Goal: Book appointment/travel/reservation

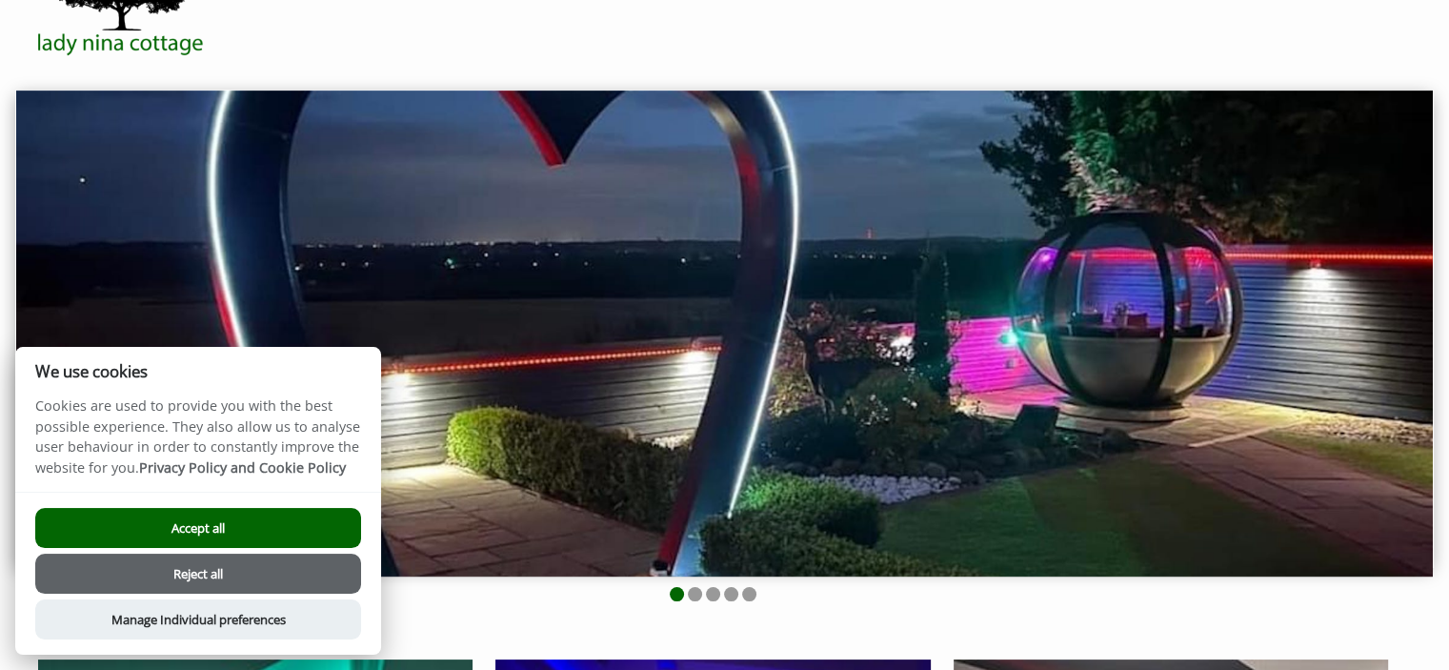
scroll to position [71, 0]
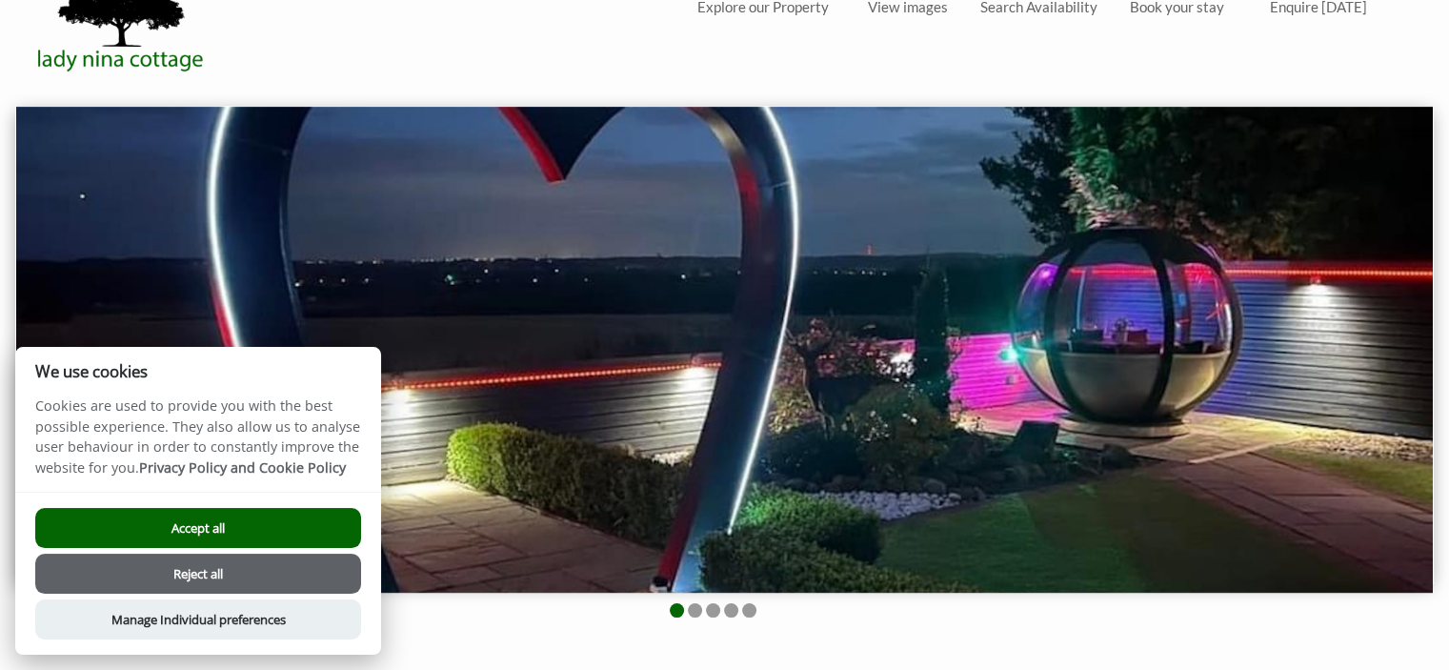
click at [271, 525] on button "Accept all" at bounding box center [198, 528] width 326 height 40
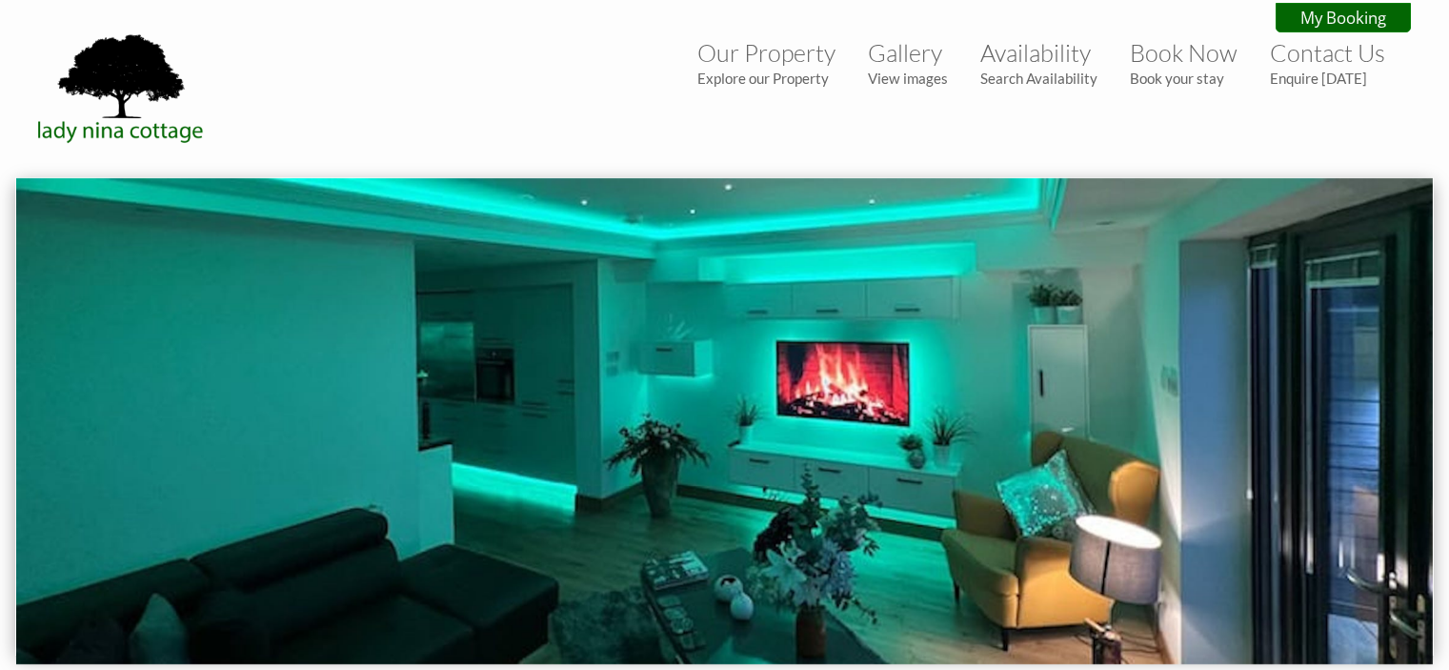
scroll to position [71, 0]
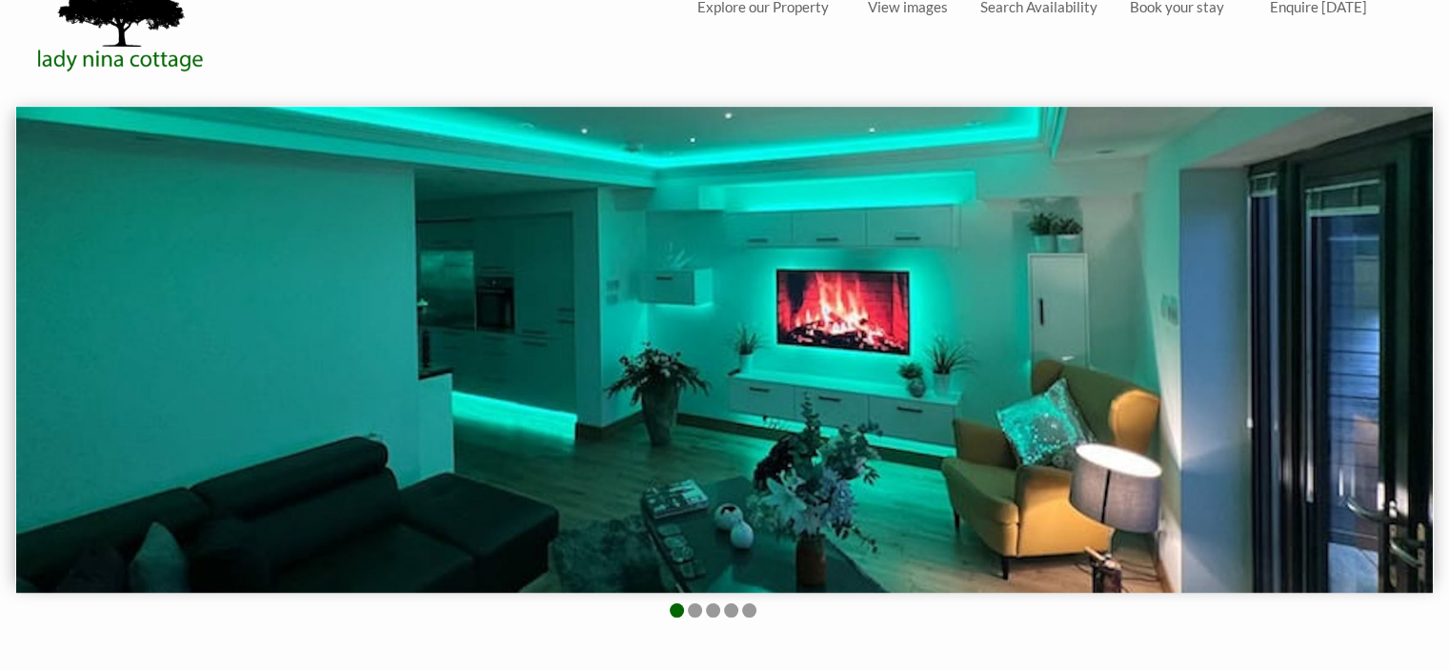
click at [58, 363] on img at bounding box center [724, 350] width 1417 height 487
click at [923, 3] on small "View images" at bounding box center [908, 6] width 80 height 17
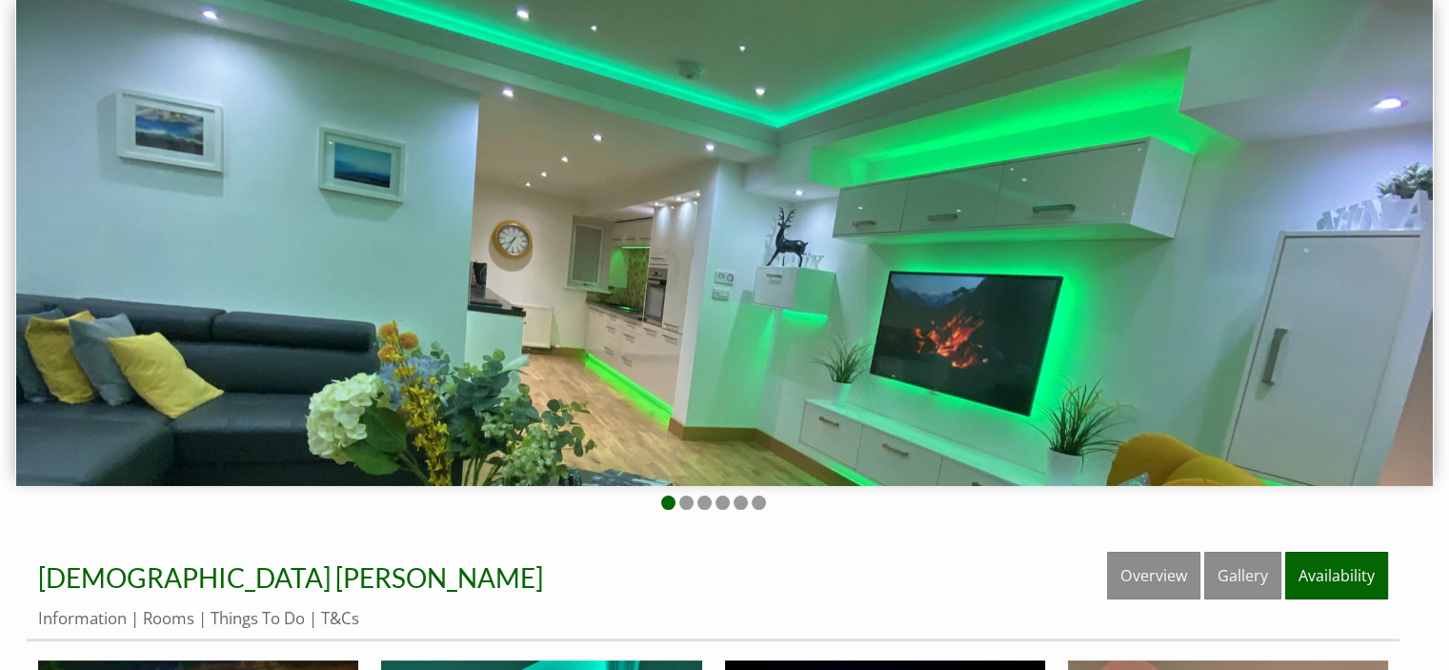
scroll to position [187, 0]
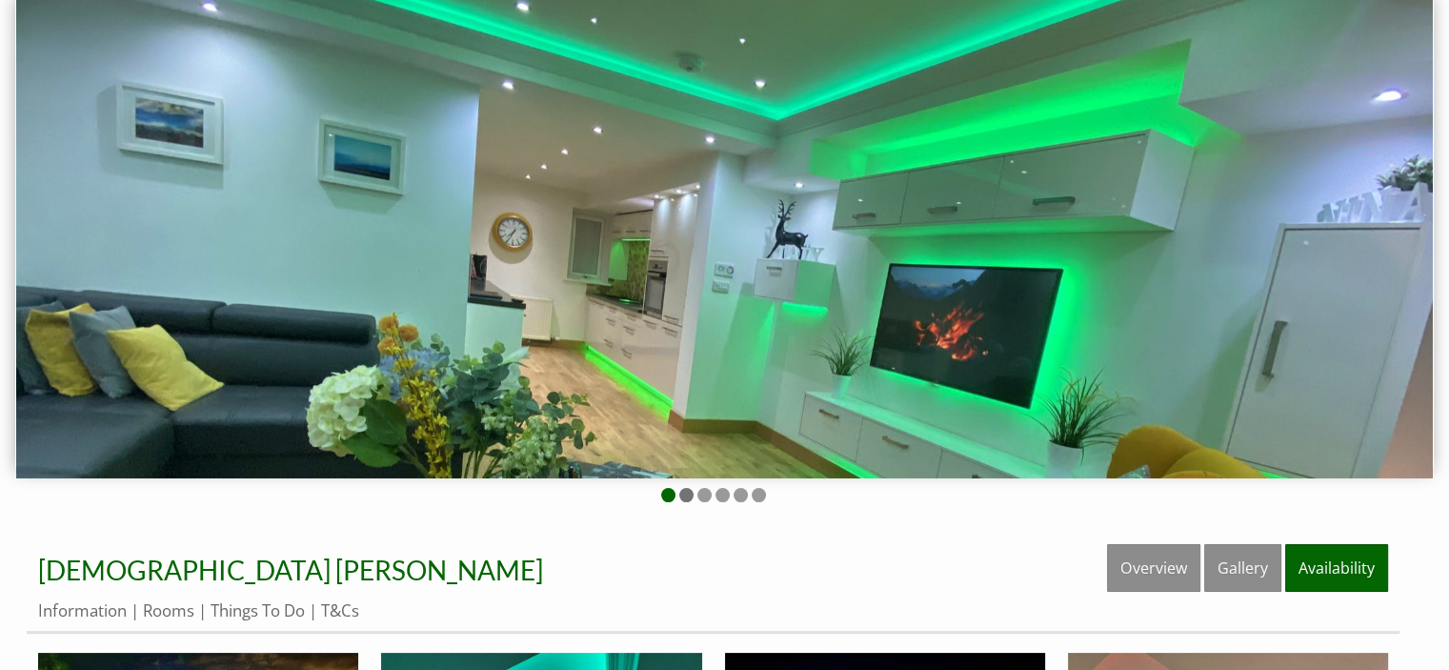
click at [682, 494] on li at bounding box center [686, 495] width 14 height 14
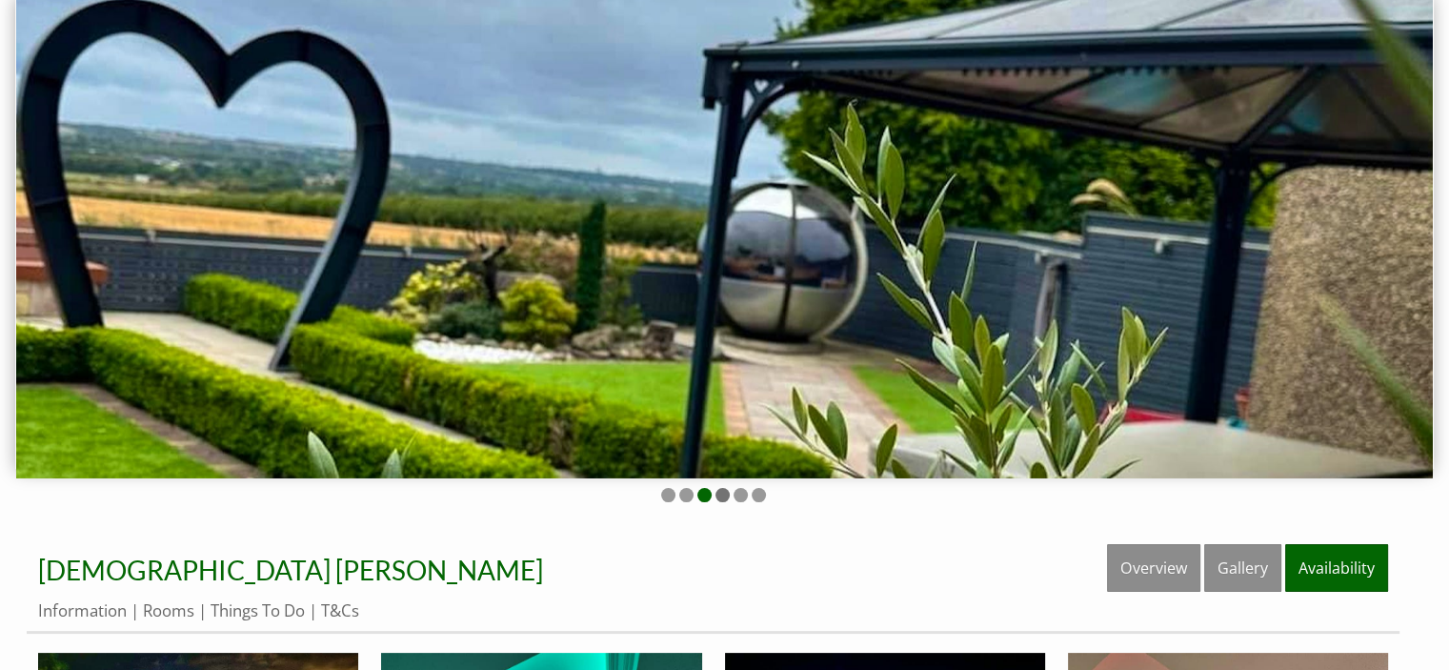
click at [717, 491] on li at bounding box center [723, 495] width 14 height 14
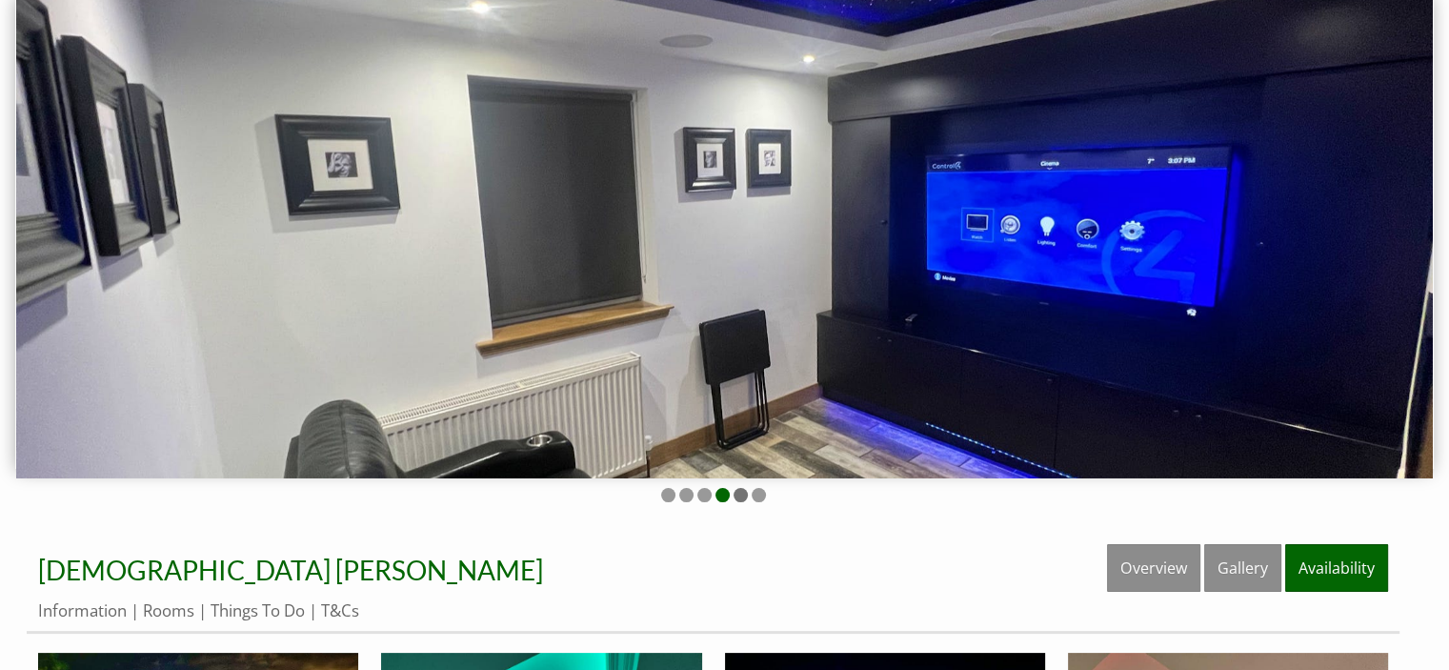
click at [741, 489] on li at bounding box center [741, 495] width 14 height 14
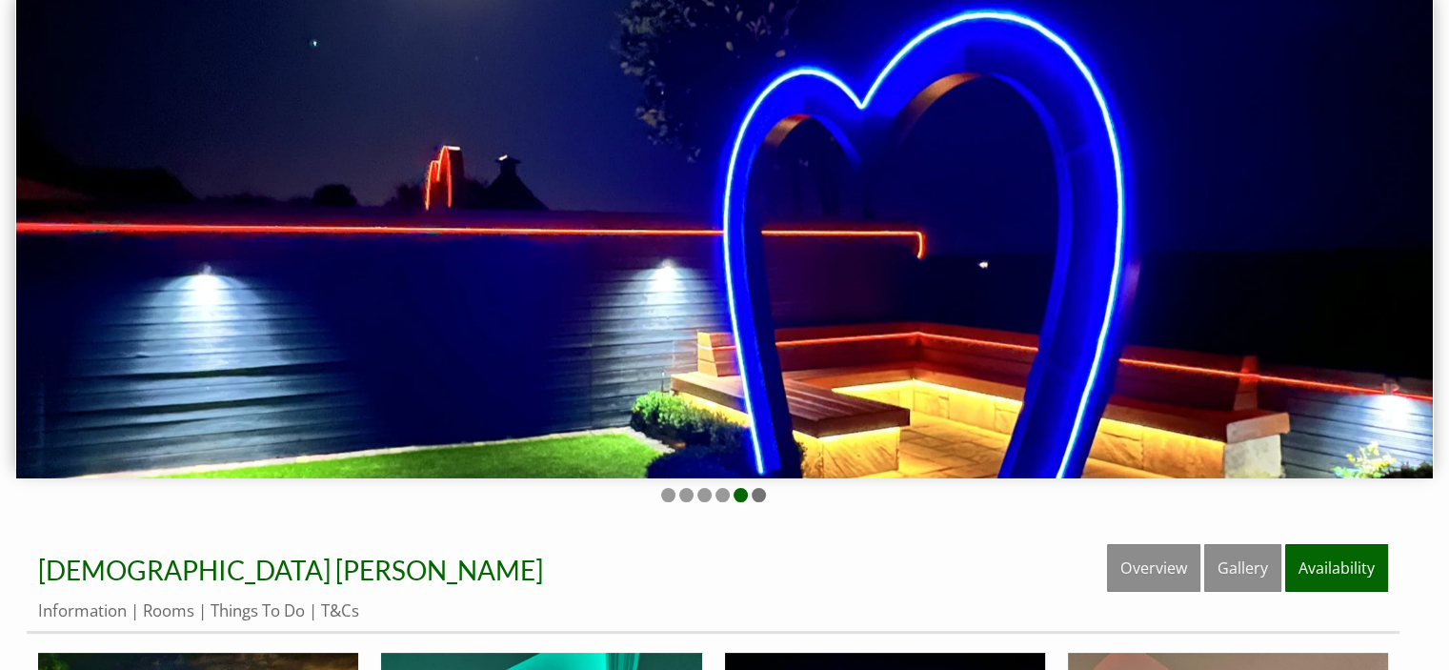
click at [760, 493] on li at bounding box center [759, 495] width 14 height 14
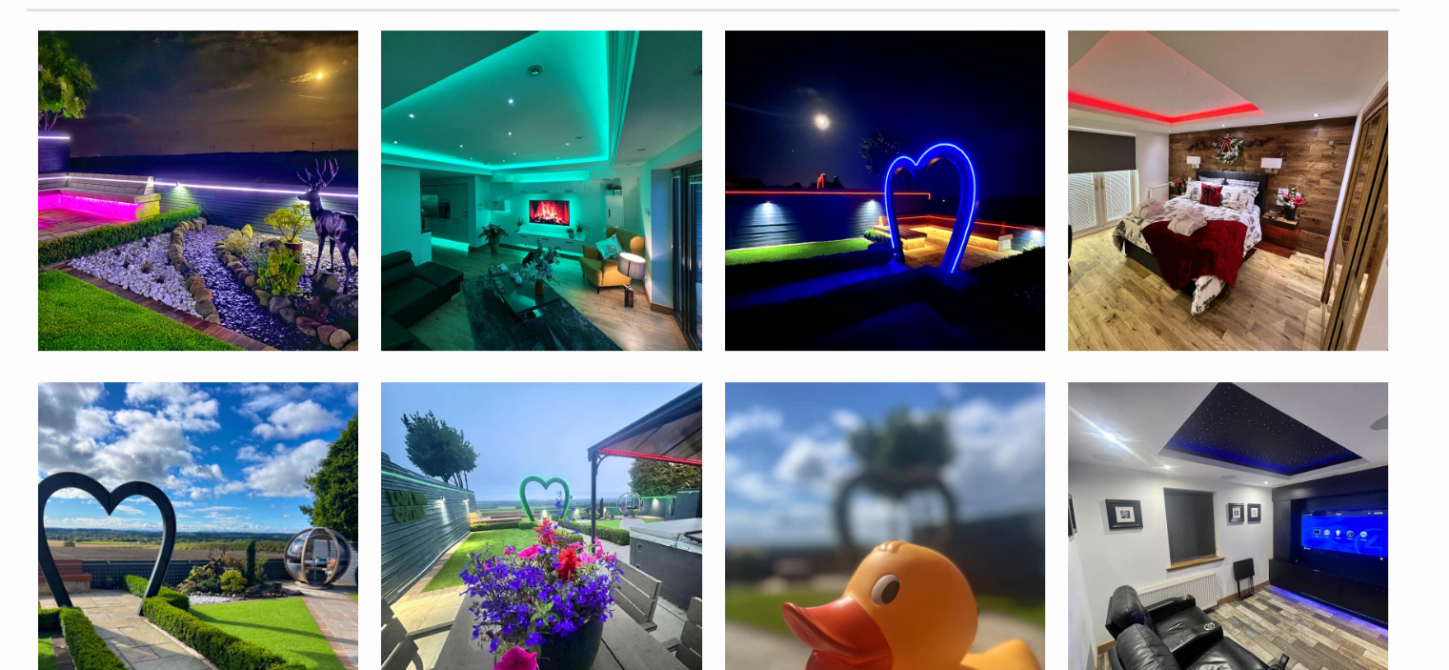
scroll to position [816, 0]
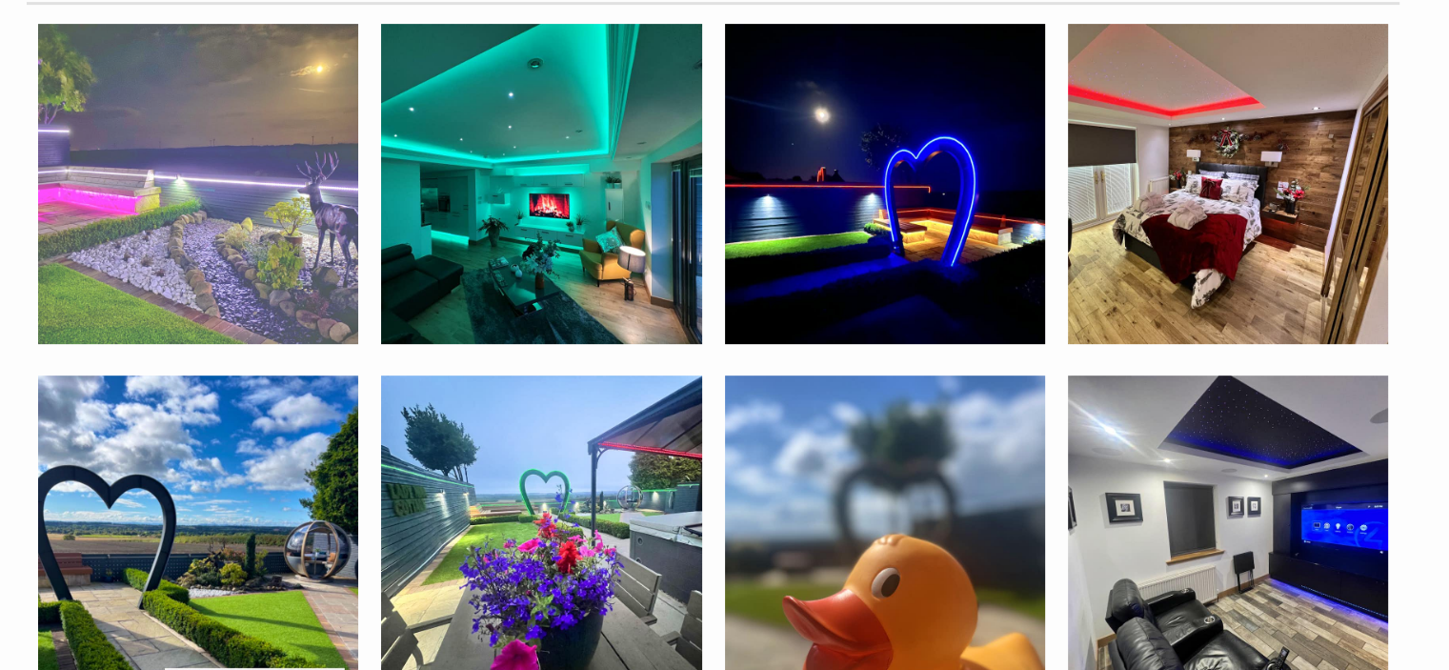
click at [306, 218] on img at bounding box center [198, 184] width 320 height 320
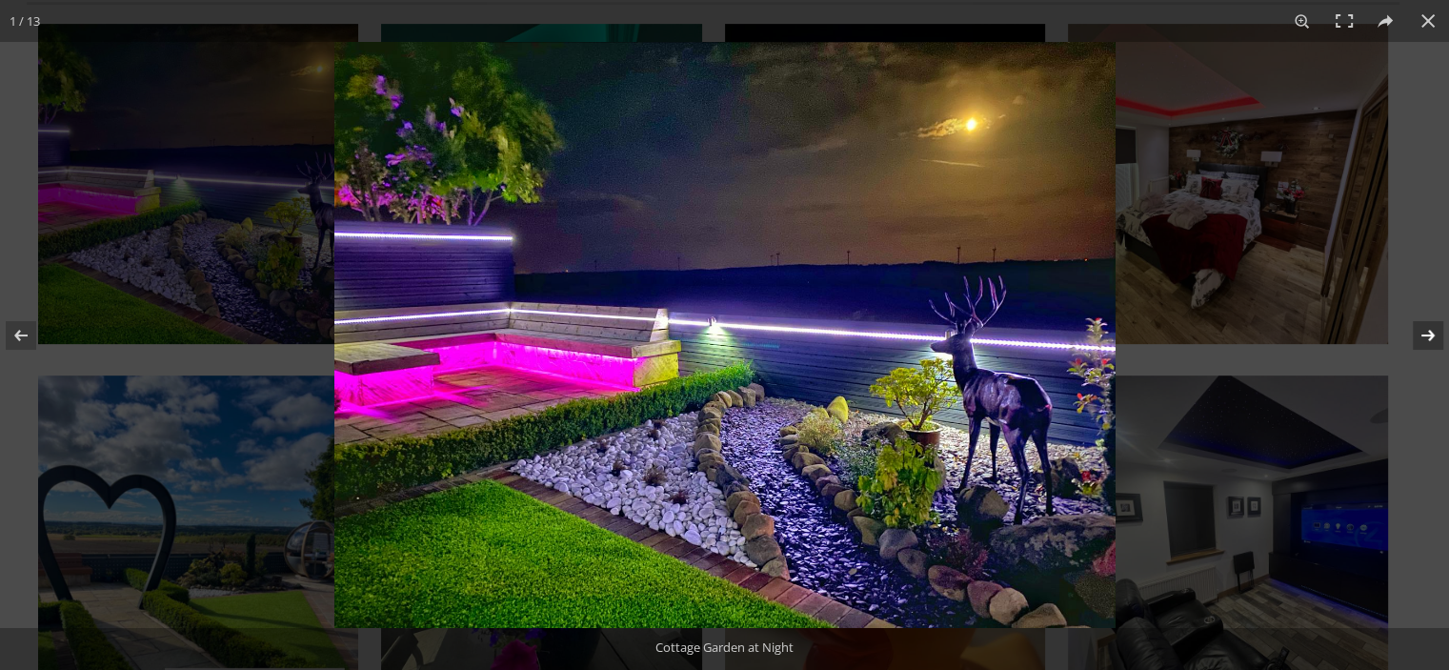
click at [1425, 339] on button at bounding box center [1415, 335] width 67 height 95
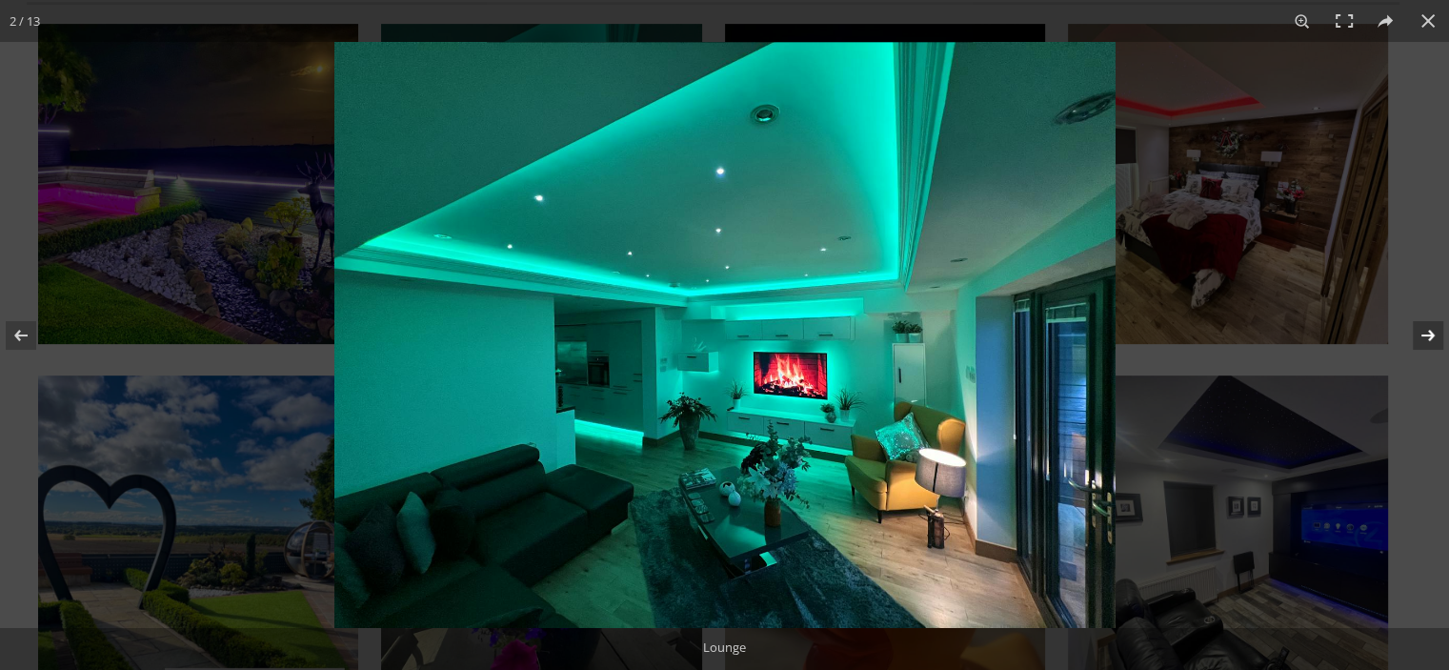
click at [1425, 339] on button at bounding box center [1415, 335] width 67 height 95
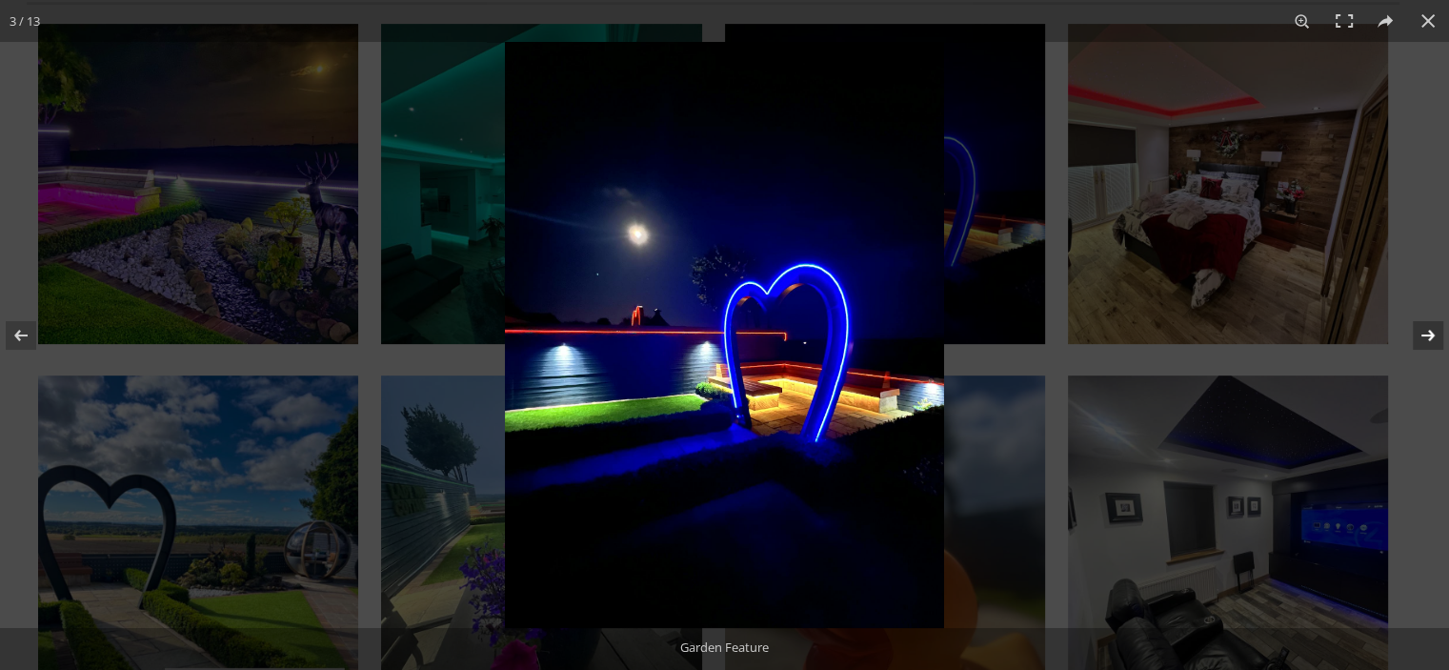
click at [1425, 339] on button at bounding box center [1415, 335] width 67 height 95
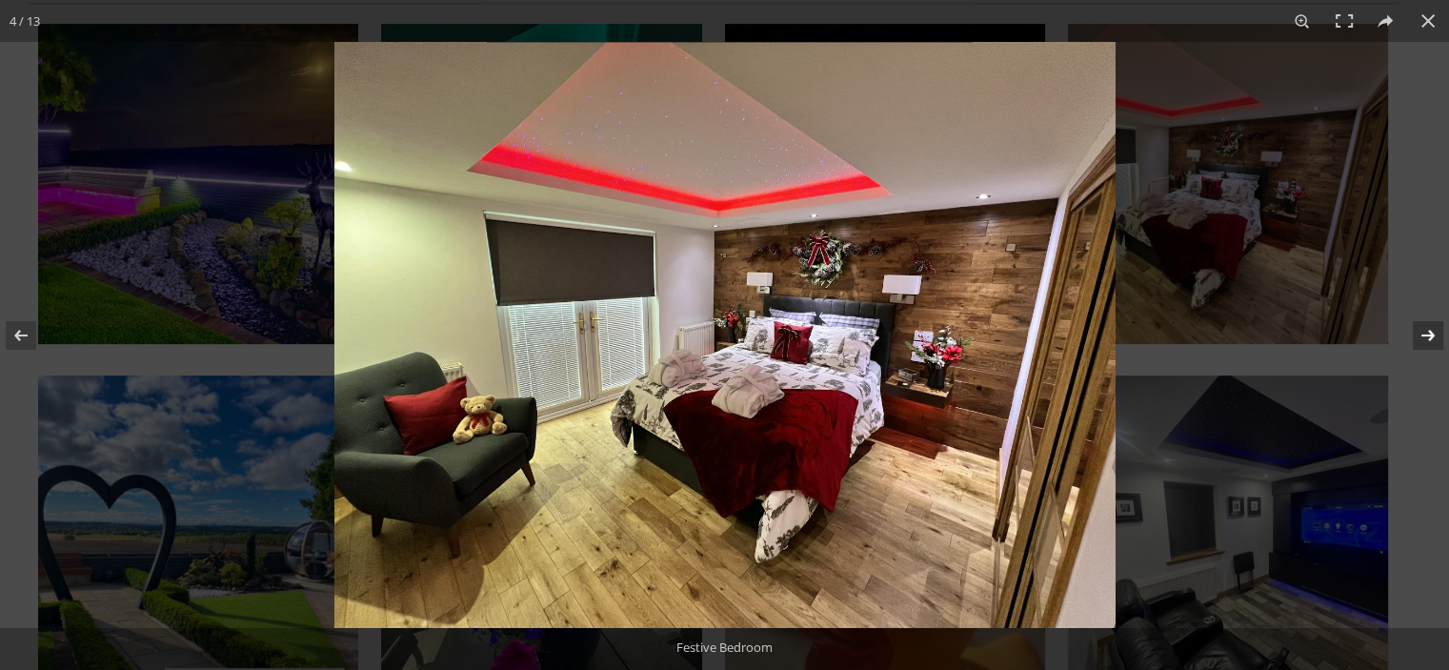
click at [1425, 339] on button at bounding box center [1415, 335] width 67 height 95
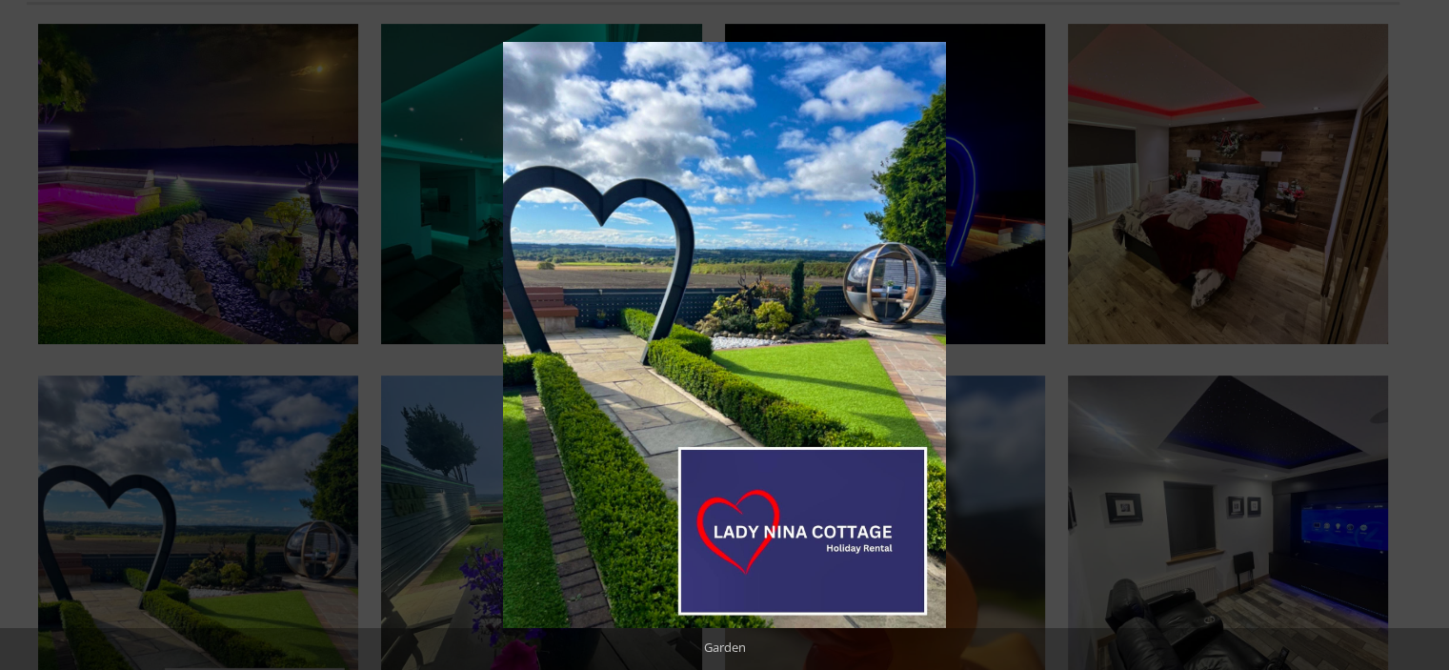
click at [1425, 339] on button at bounding box center [1415, 335] width 67 height 95
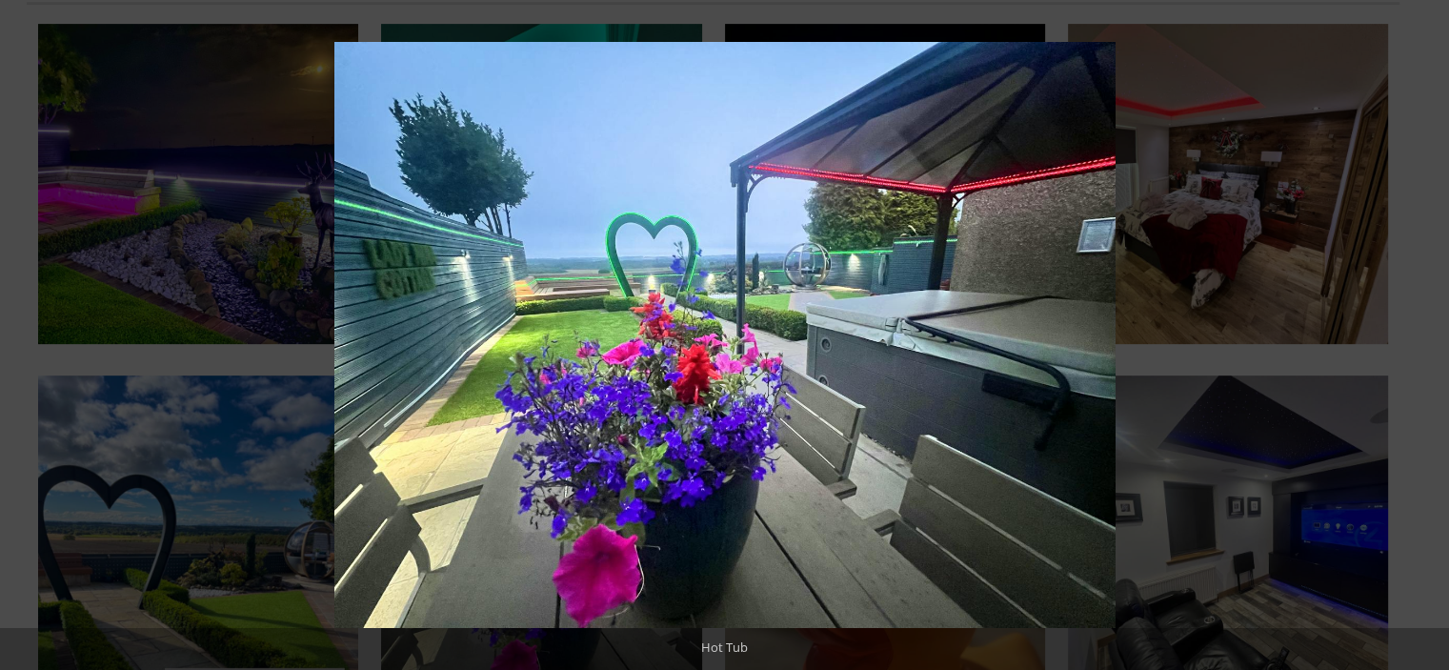
click at [1425, 339] on button at bounding box center [1415, 335] width 67 height 95
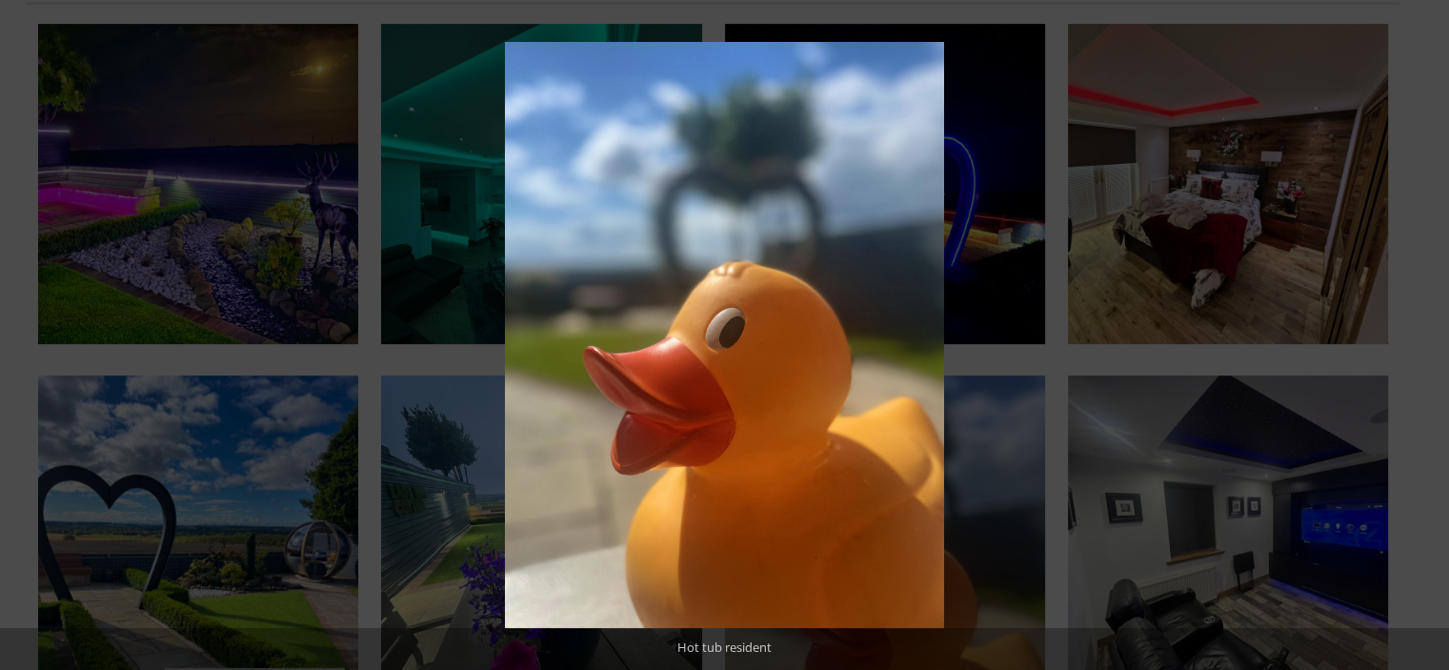
click at [1425, 339] on button at bounding box center [1415, 335] width 67 height 95
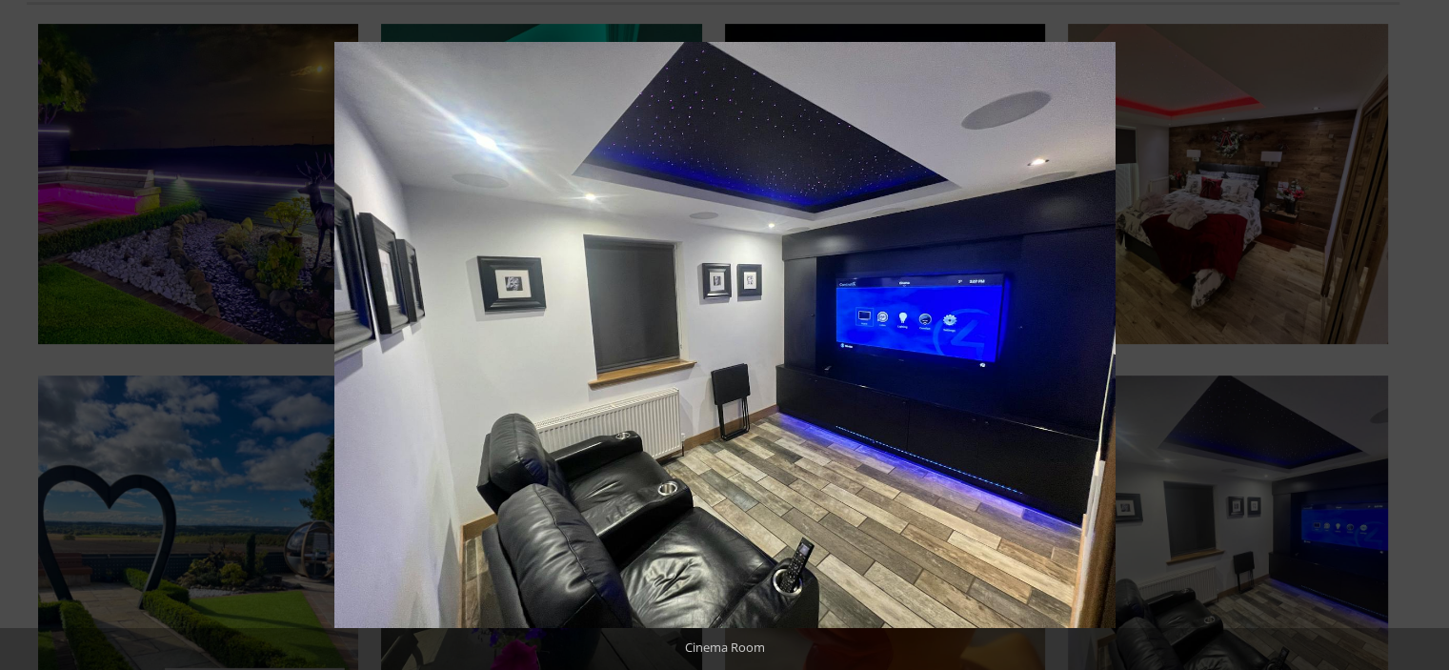
click at [1425, 339] on button at bounding box center [1415, 335] width 67 height 95
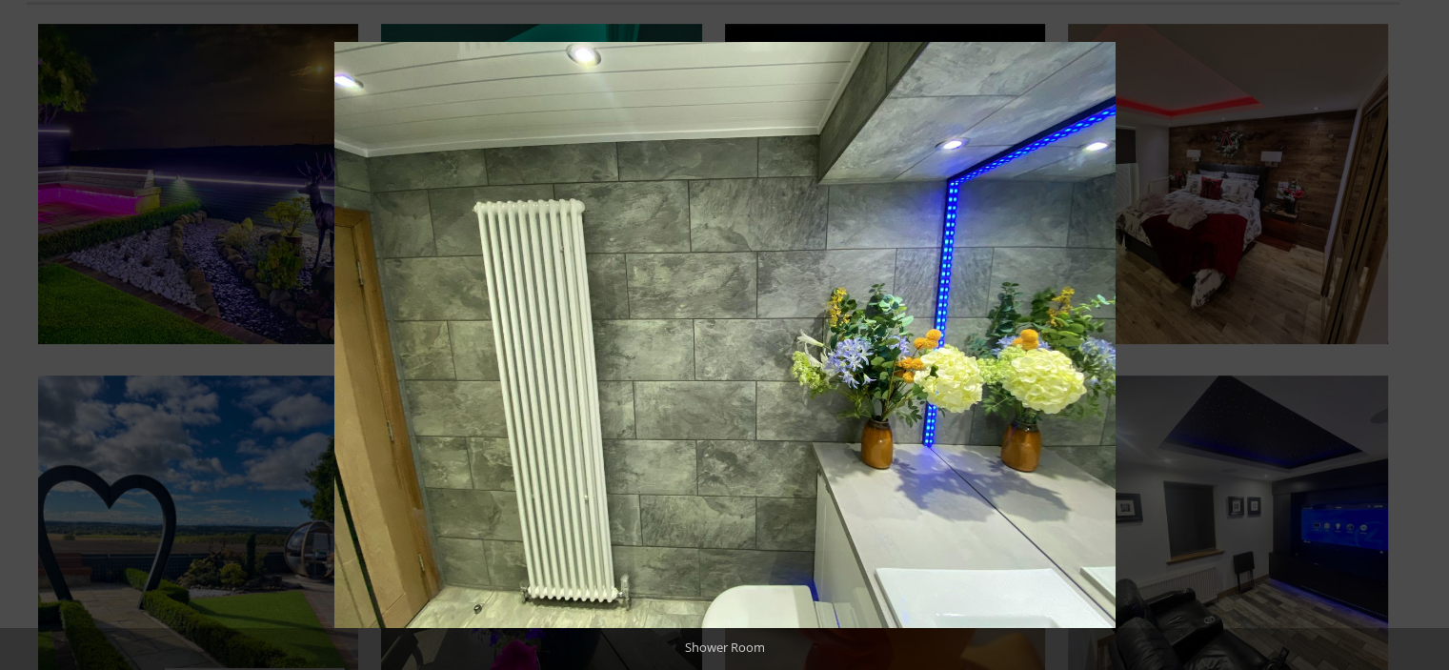
click at [1425, 339] on button at bounding box center [1415, 335] width 67 height 95
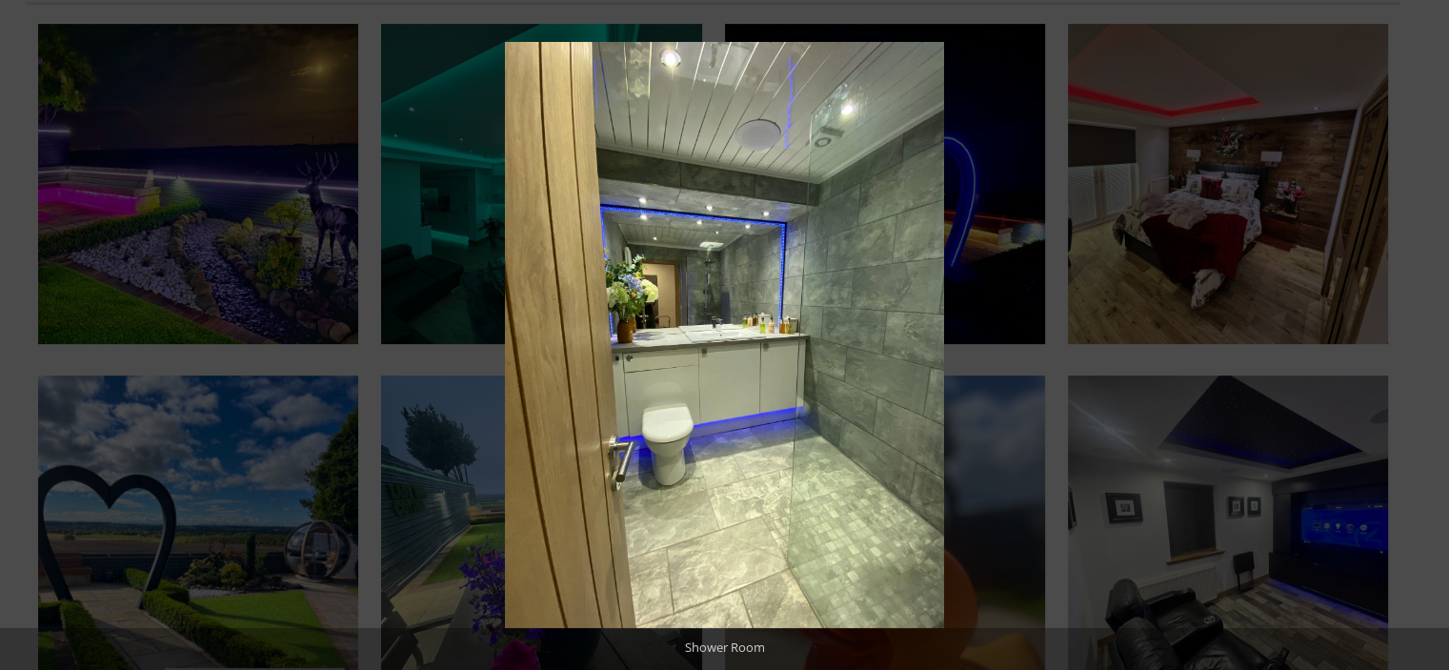
click at [1425, 339] on button at bounding box center [1415, 335] width 67 height 95
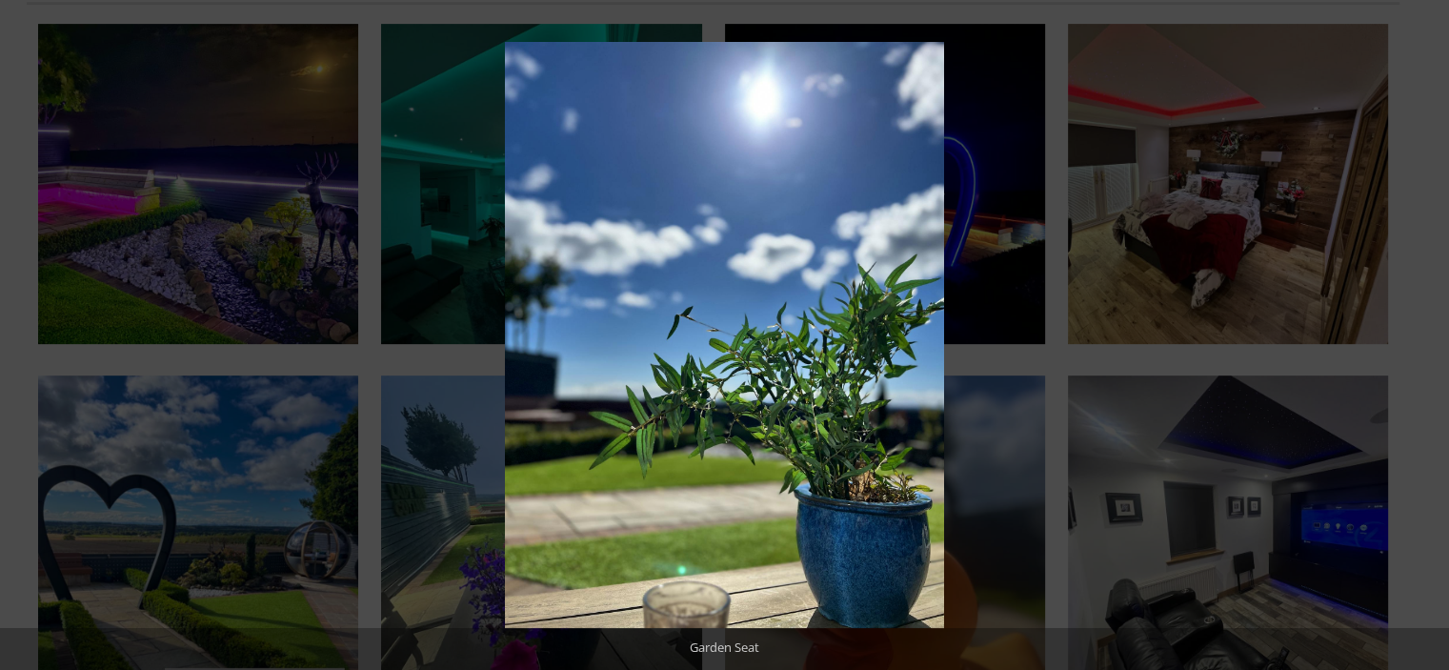
click at [1425, 339] on button at bounding box center [1415, 335] width 67 height 95
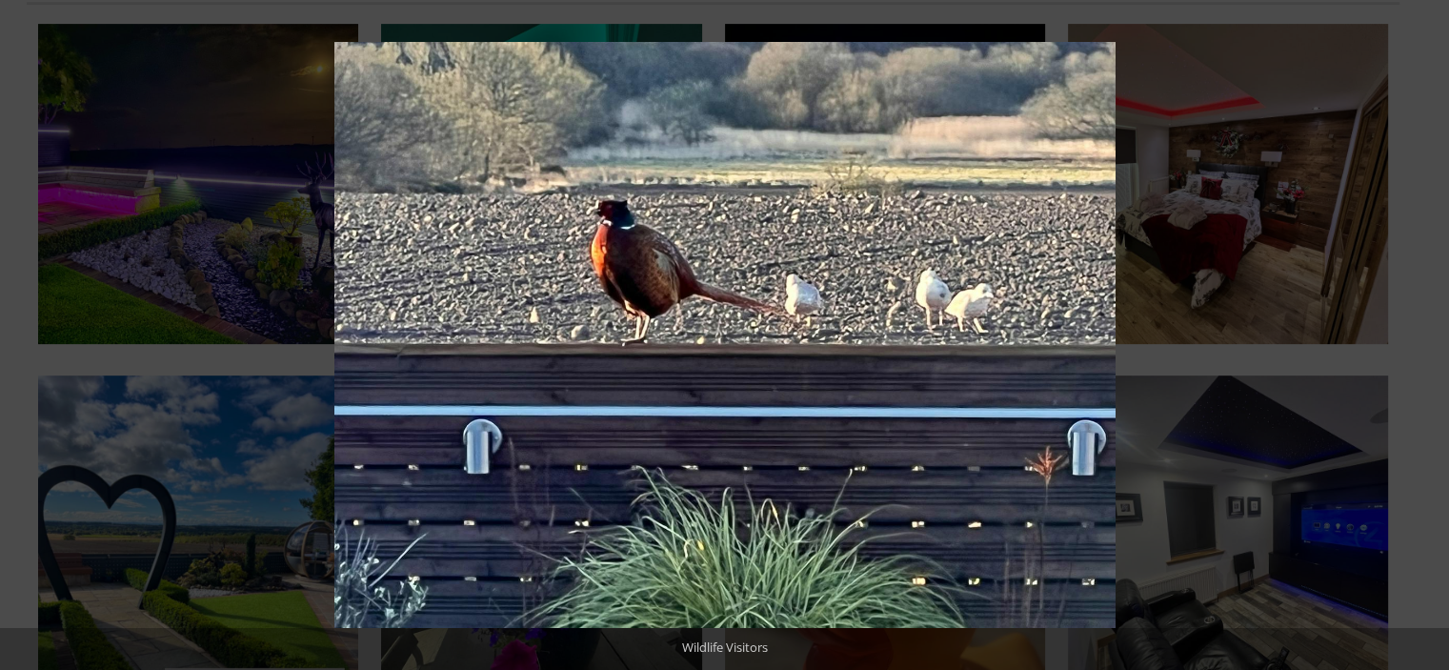
click at [1425, 339] on button at bounding box center [1415, 335] width 67 height 95
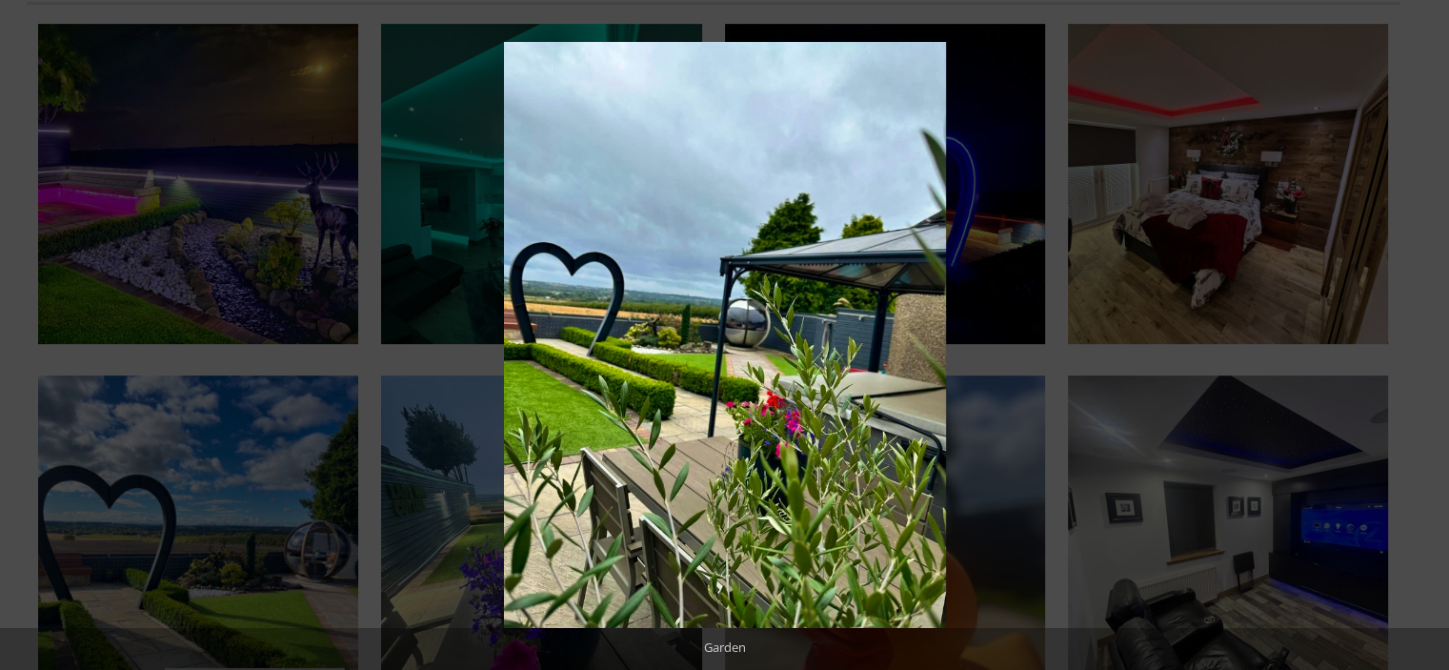
click at [1425, 339] on button at bounding box center [1415, 335] width 67 height 95
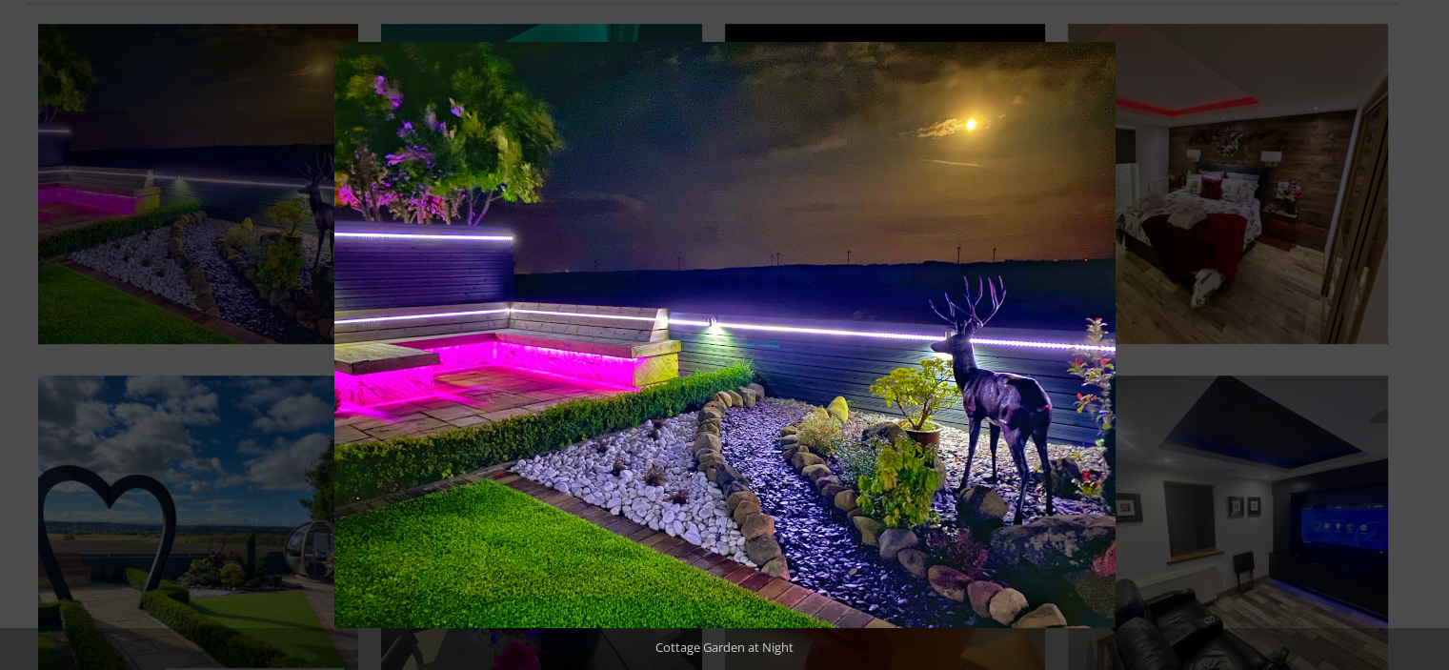
click at [1425, 339] on button at bounding box center [1415, 335] width 67 height 95
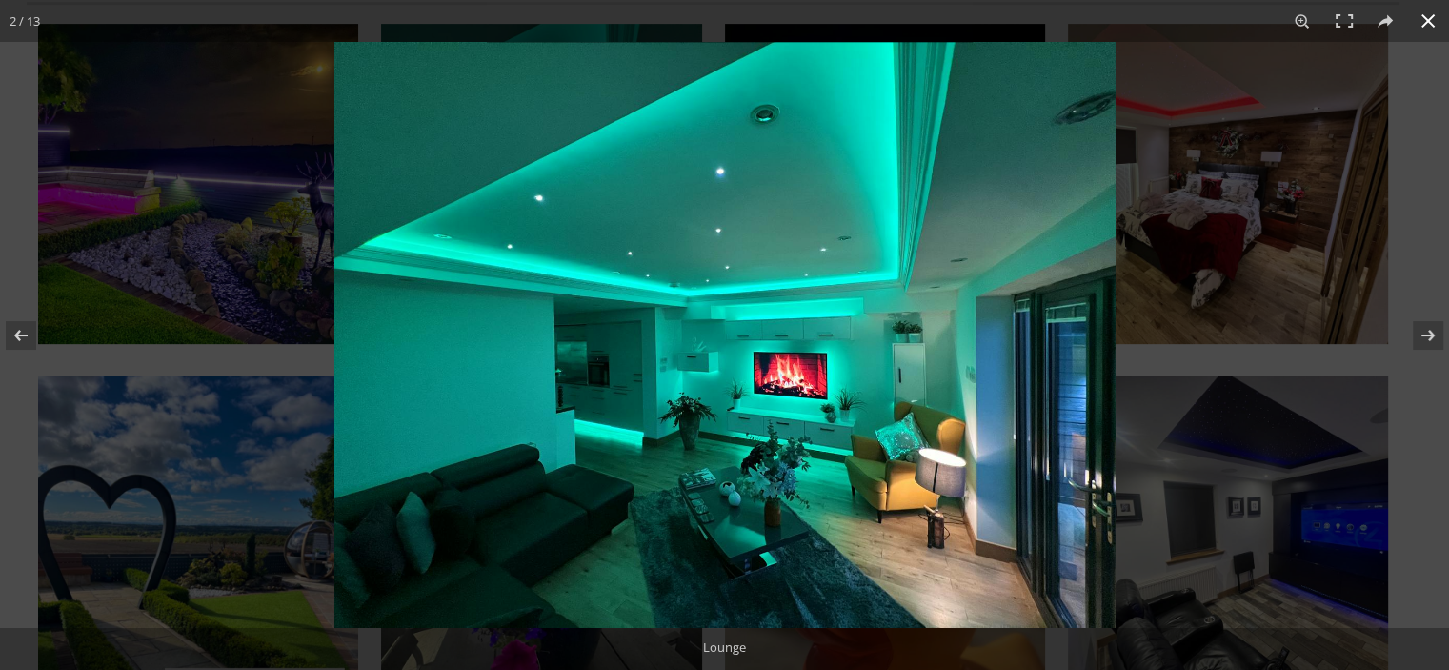
click at [1431, 18] on button at bounding box center [1428, 21] width 42 height 42
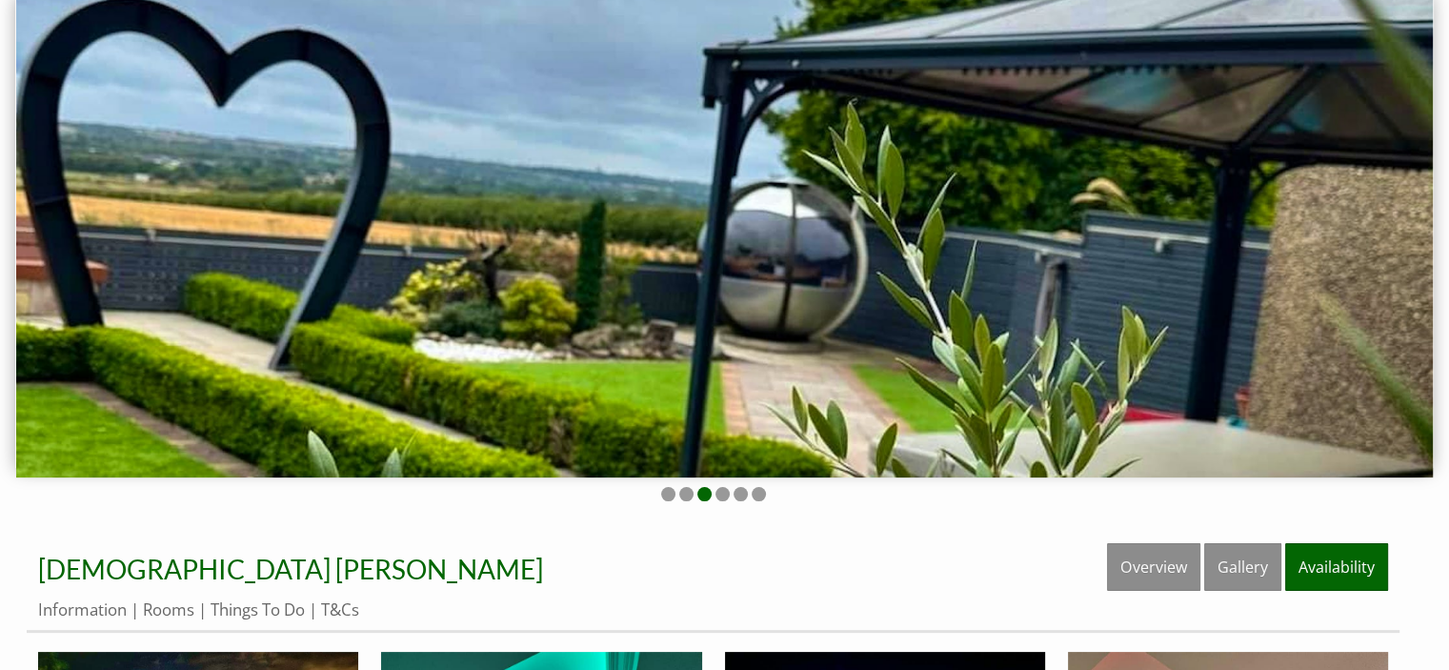
scroll to position [198, 0]
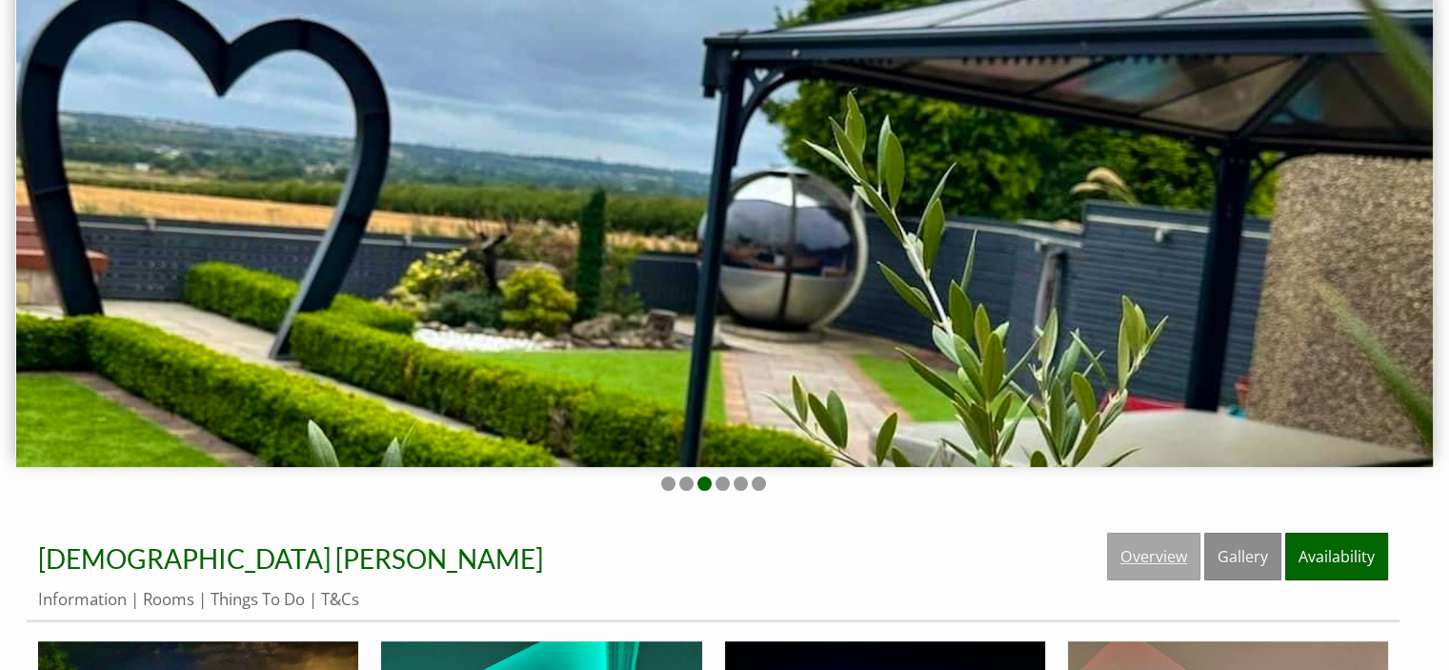
click at [1177, 558] on link "Overview" at bounding box center [1153, 557] width 93 height 48
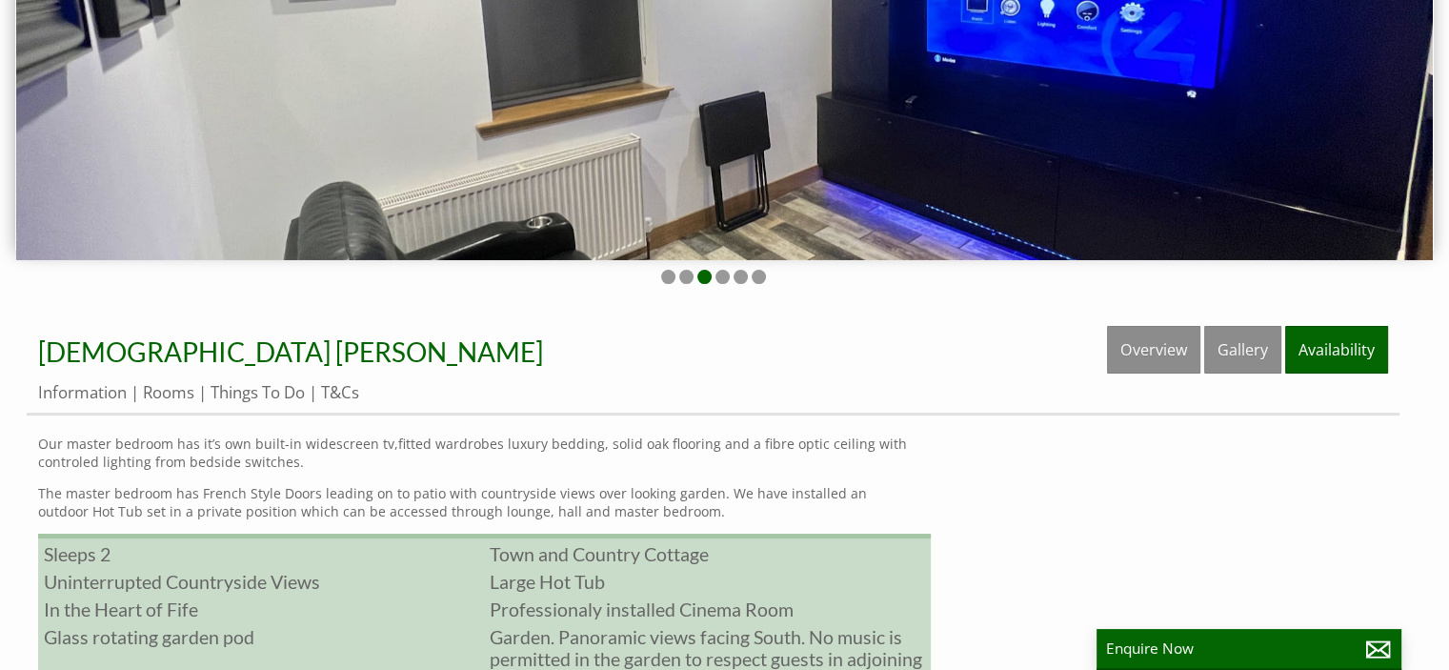
scroll to position [297, 0]
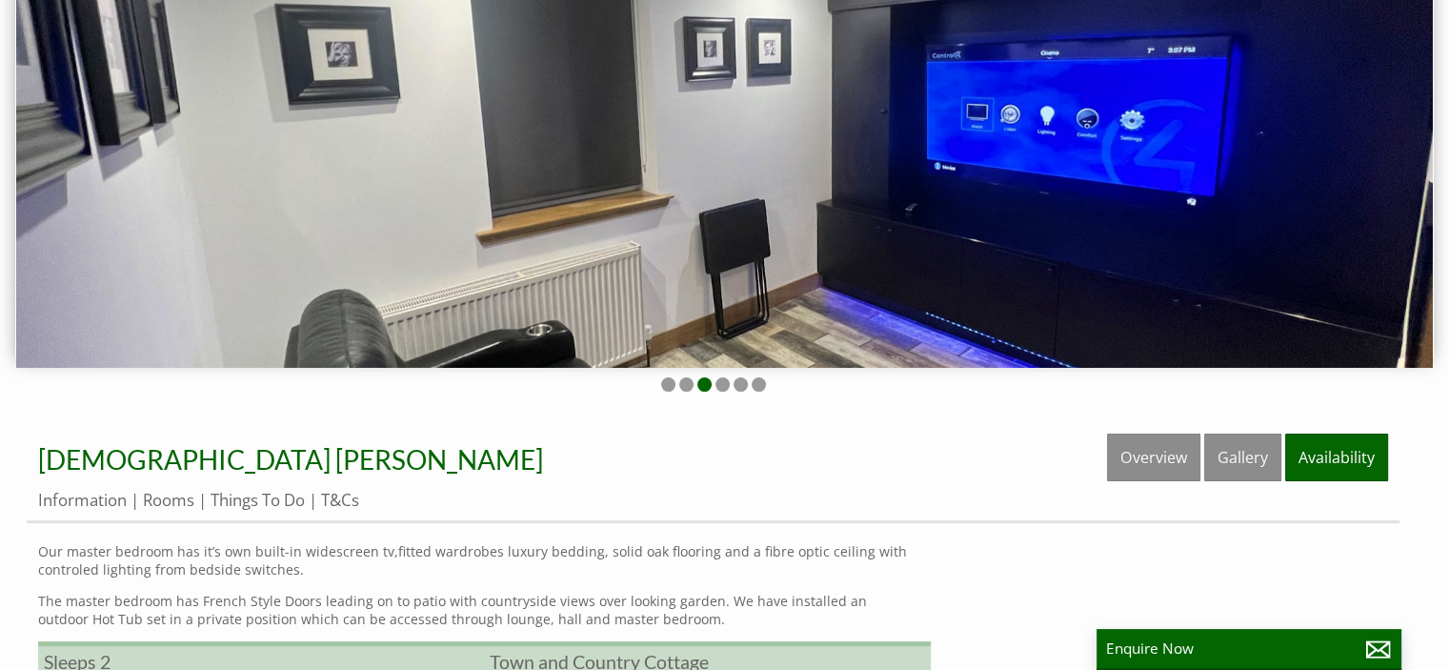
drag, startPoint x: 1441, startPoint y: 249, endPoint x: 1442, endPoint y: 147, distance: 101.9
click at [1441, 145] on div at bounding box center [724, 137] width 1449 height 515
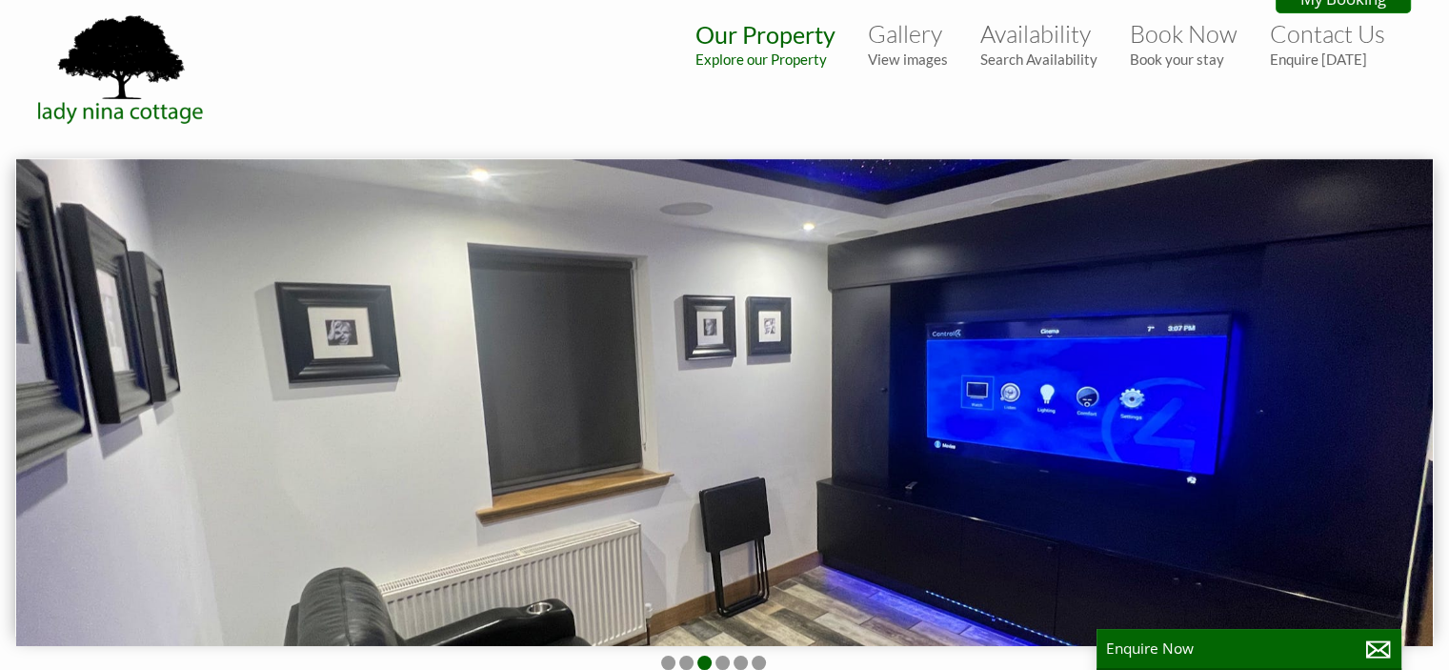
scroll to position [0, 0]
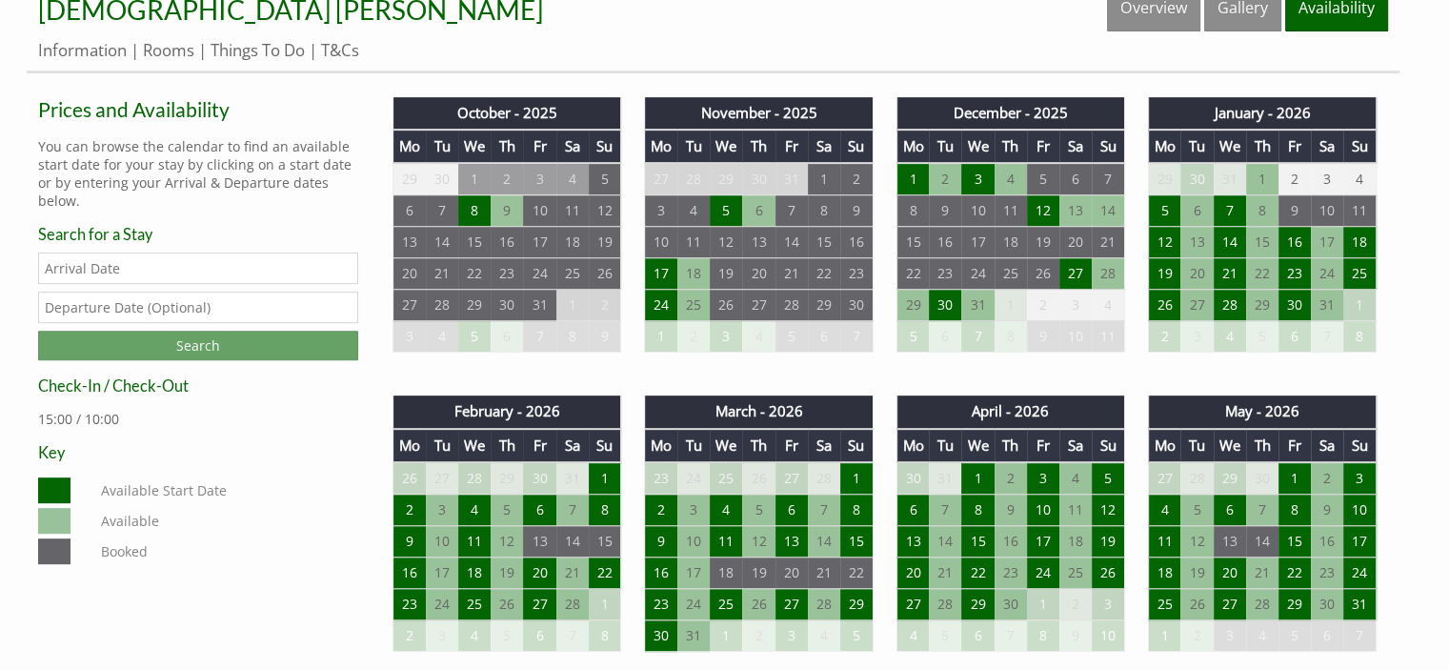
scroll to position [741, 0]
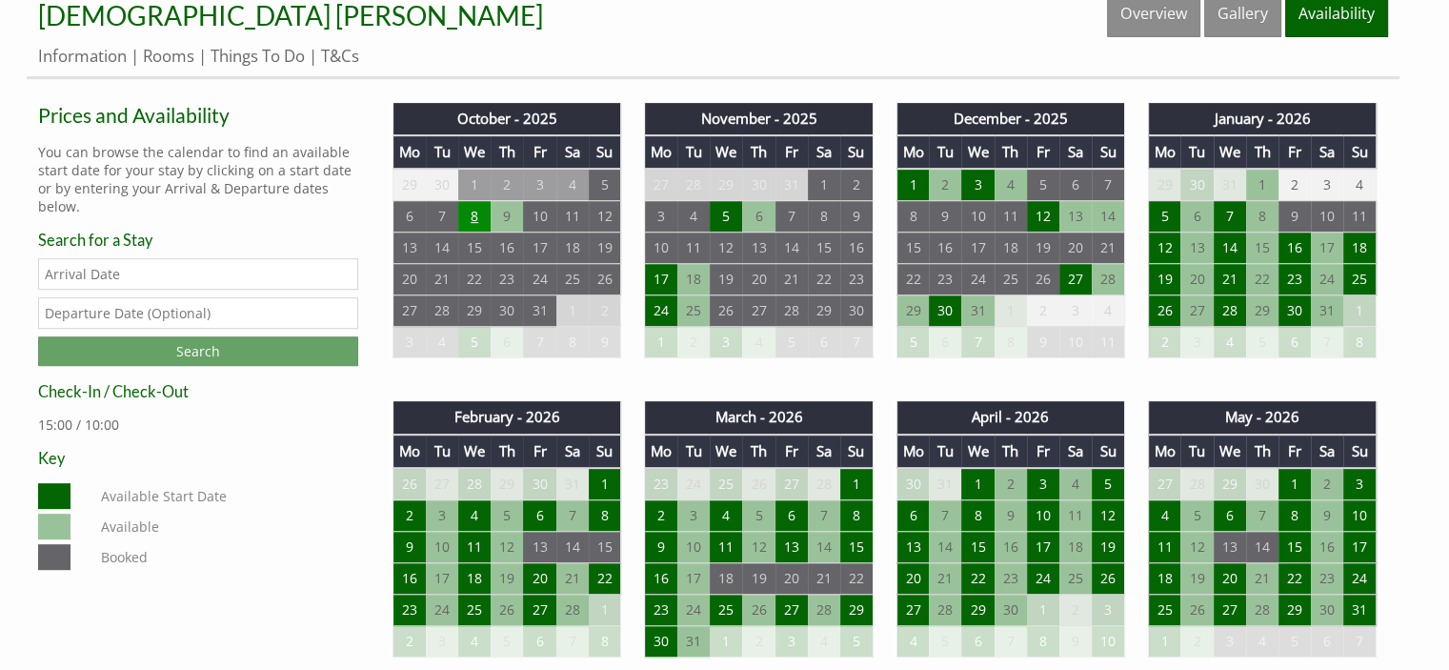
click at [476, 213] on td "8" at bounding box center [474, 216] width 32 height 31
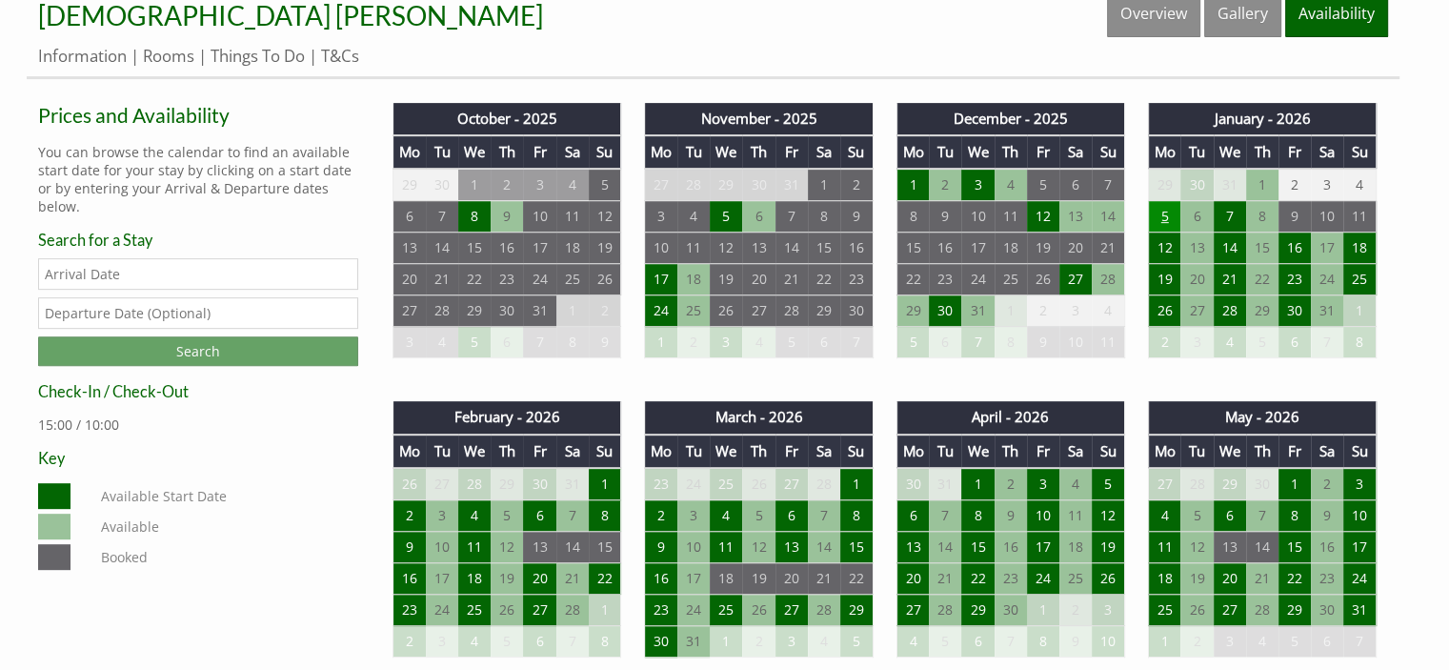
click at [1164, 219] on td "5" at bounding box center [1164, 216] width 32 height 31
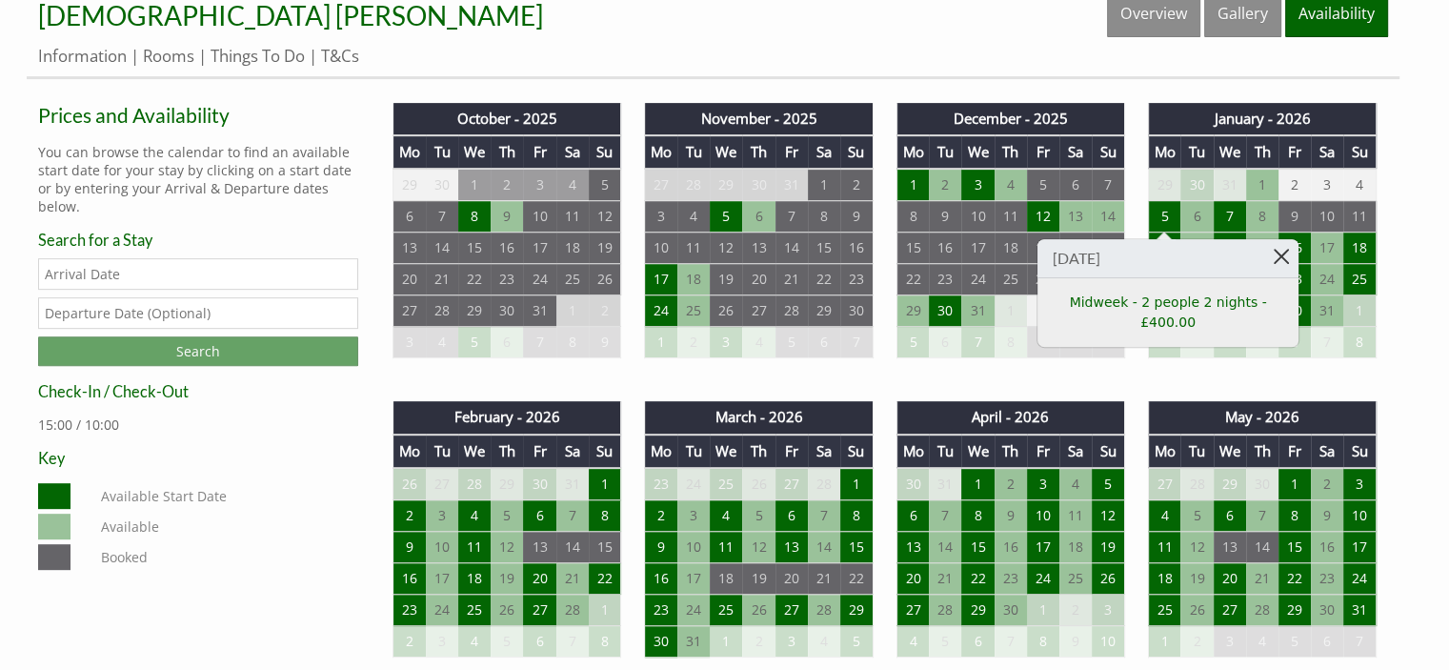
click at [1274, 254] on link at bounding box center [1281, 255] width 33 height 33
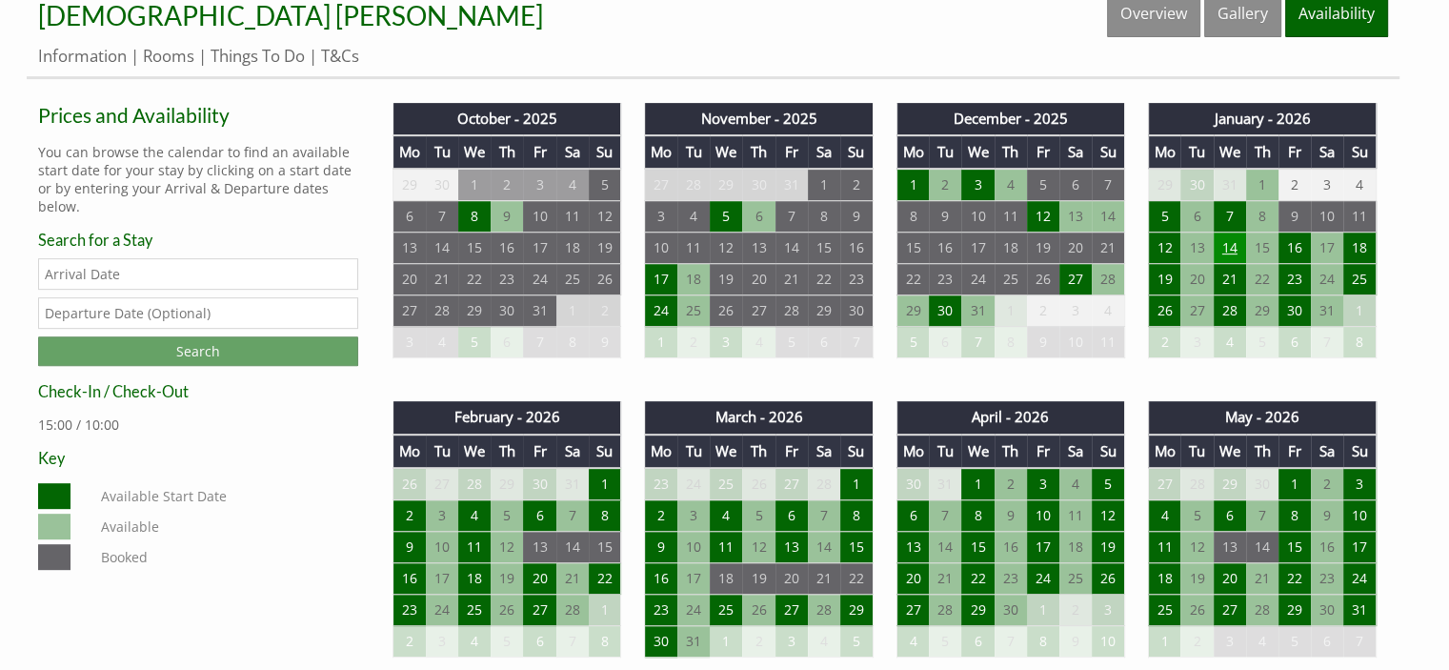
click at [1226, 239] on td "14" at bounding box center [1230, 247] width 32 height 31
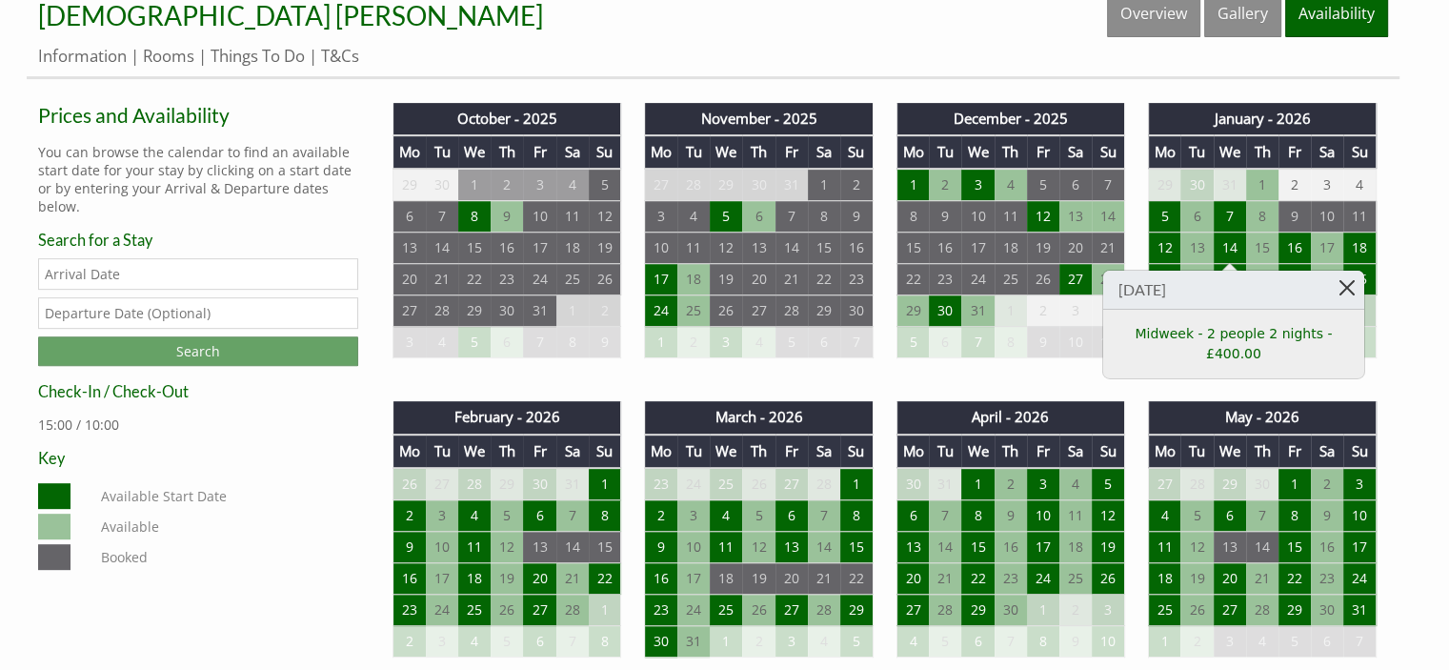
click at [1338, 278] on link at bounding box center [1347, 287] width 33 height 33
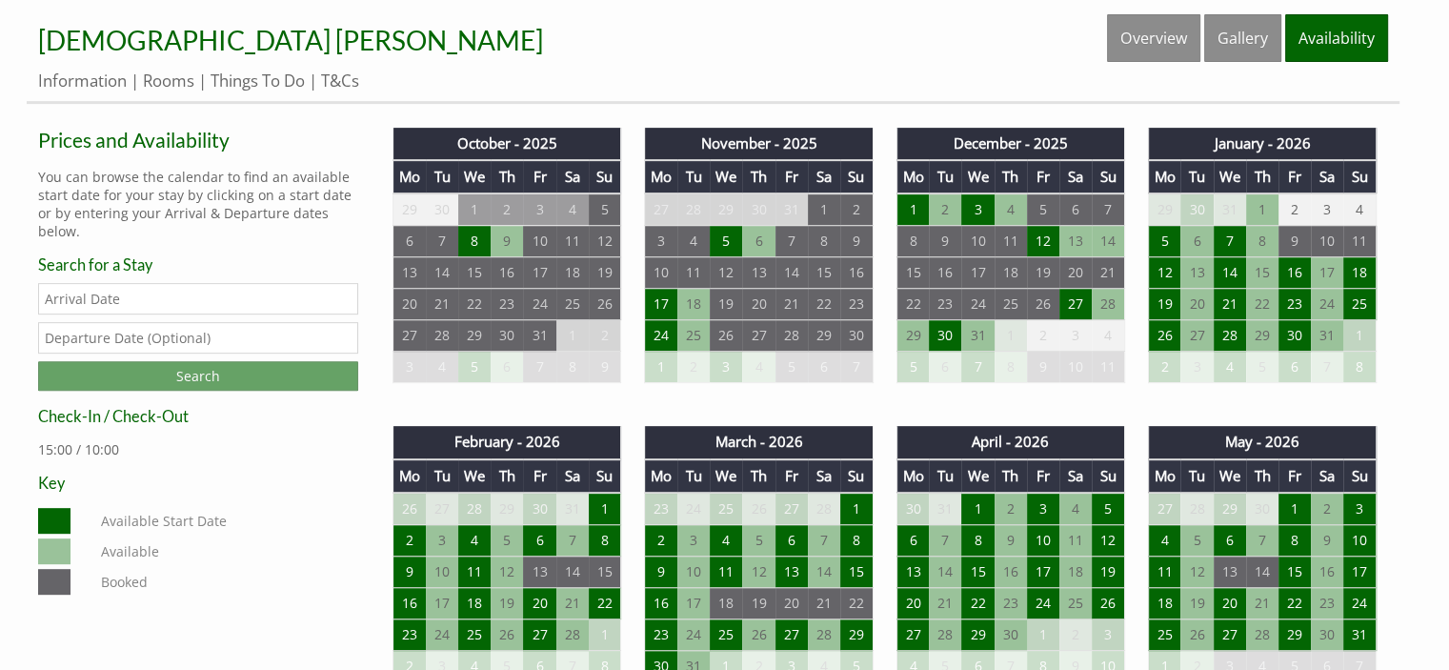
scroll to position [703, 0]
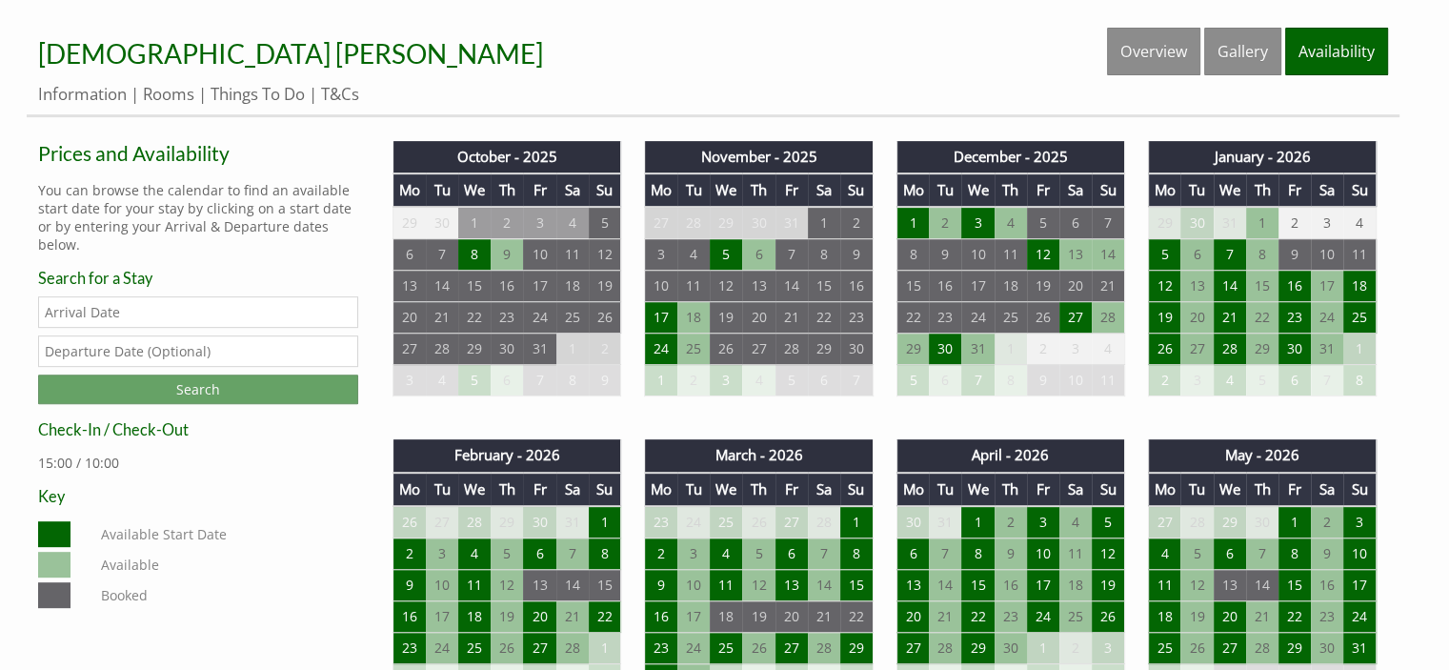
click at [1438, 19] on div "Our Property Explore our Property Gallery View images Availability Search Avail…" at bounding box center [724, 466] width 1449 height 2339
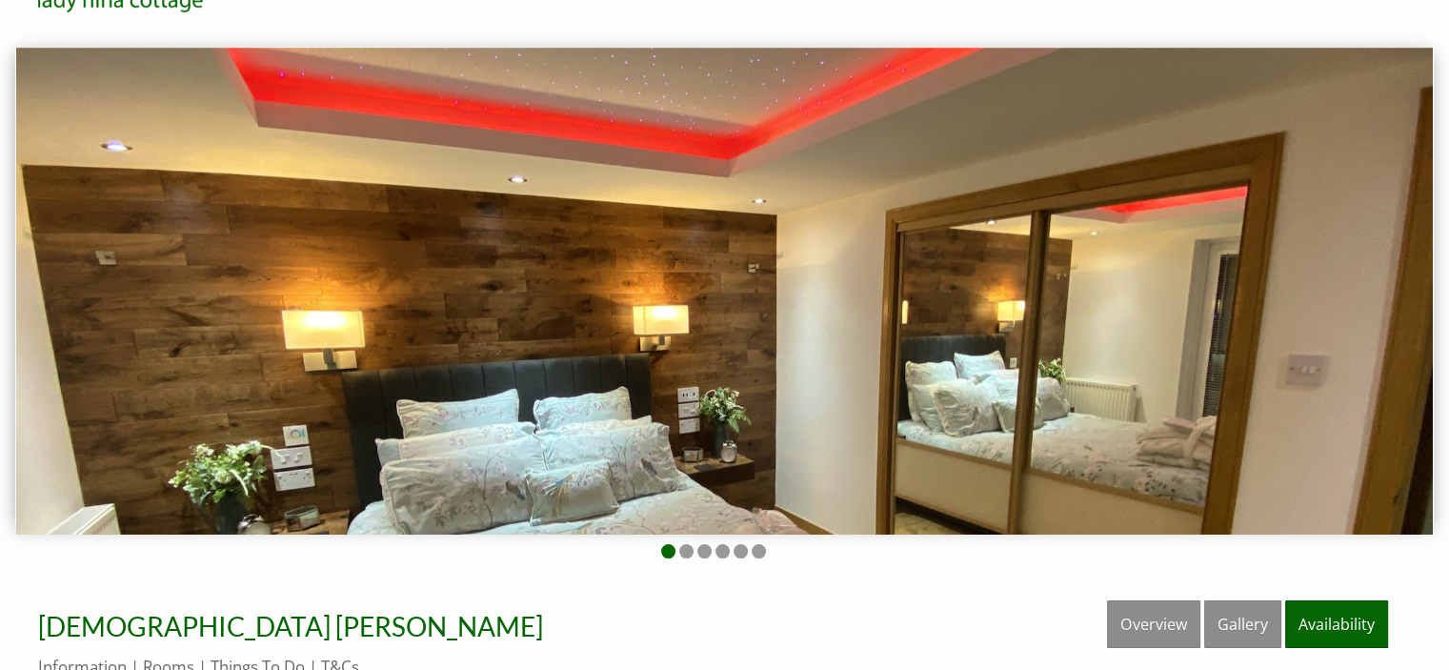
scroll to position [0, 0]
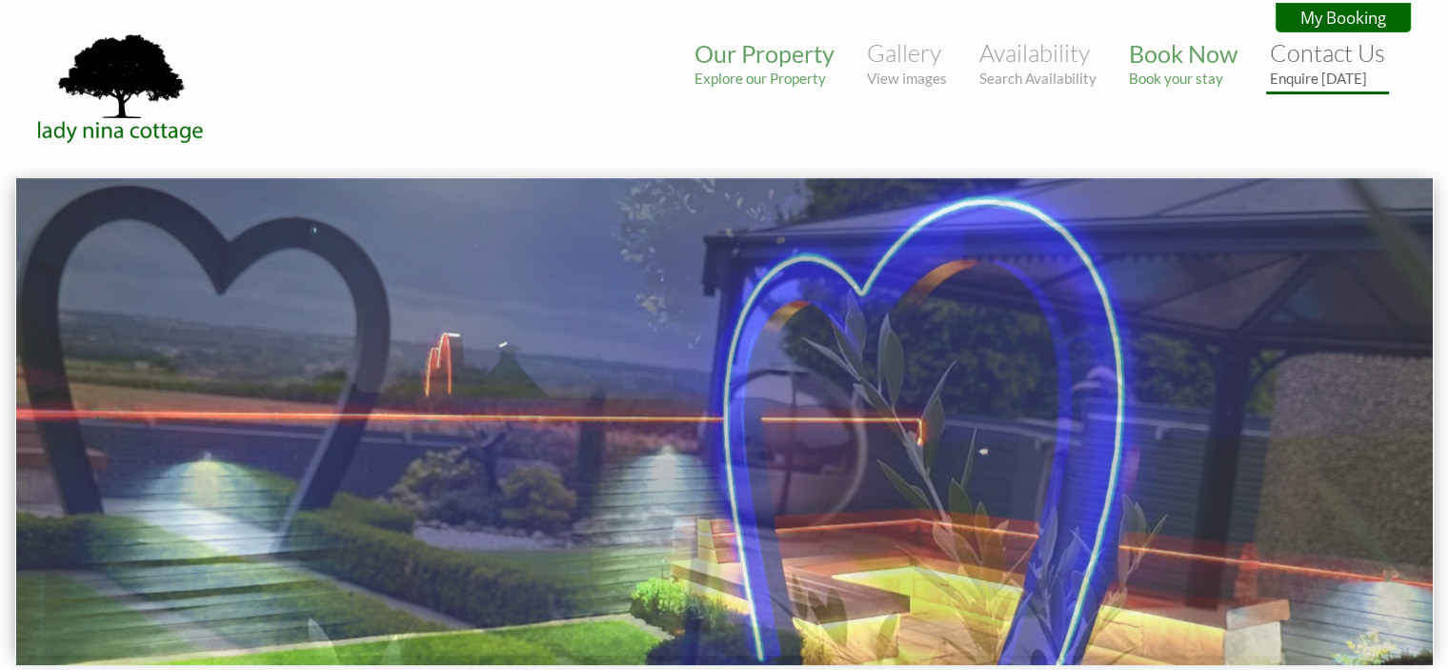
click at [1304, 53] on link "Contact Us Enquire [DATE]" at bounding box center [1327, 62] width 115 height 49
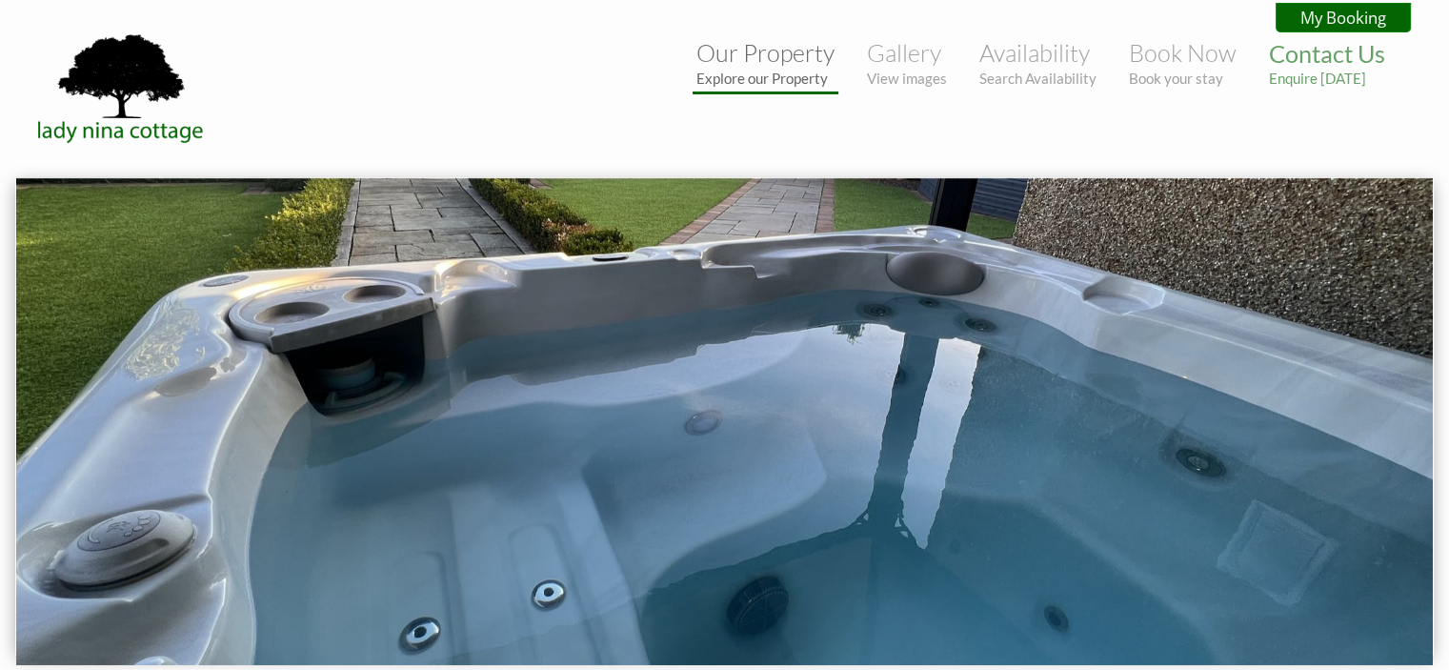
click at [776, 61] on link "Our Property Explore our Property" at bounding box center [765, 62] width 138 height 49
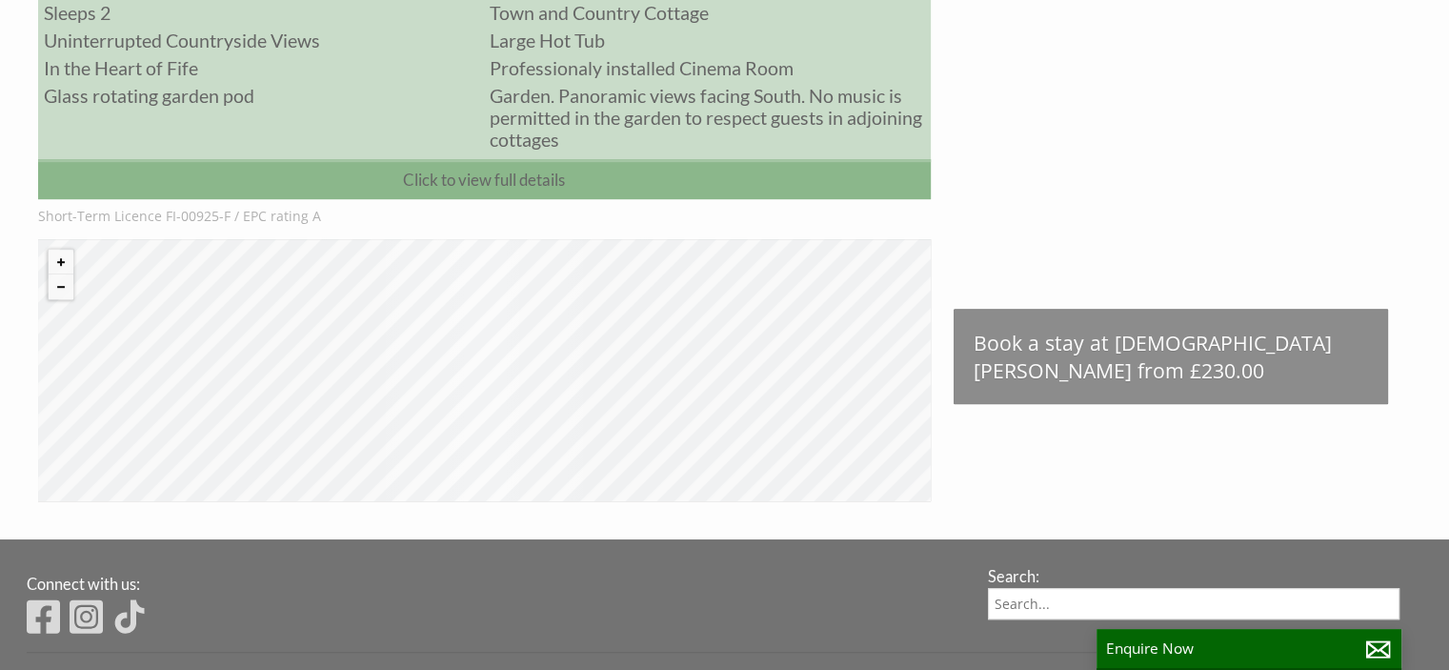
scroll to position [944, 0]
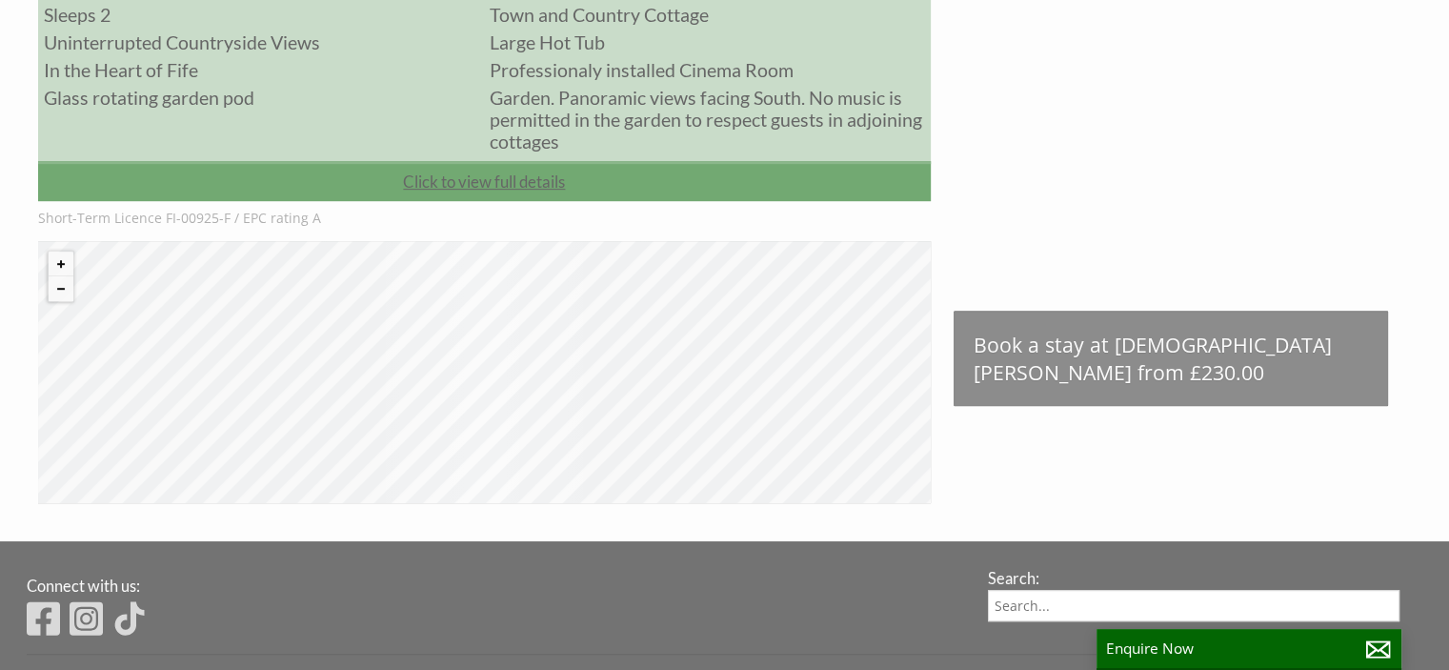
click at [449, 181] on link "Click to view full details" at bounding box center [484, 181] width 893 height 40
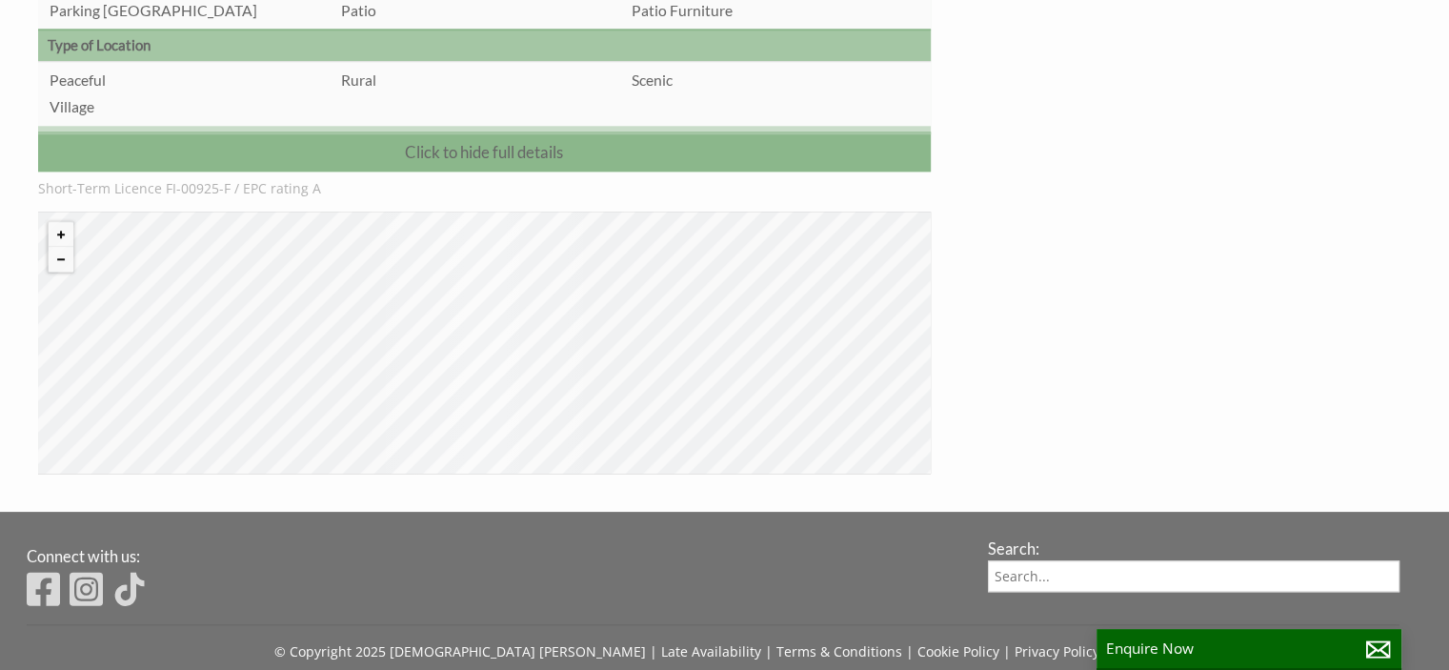
scroll to position [2082, 0]
